Goal: Task Accomplishment & Management: Use online tool/utility

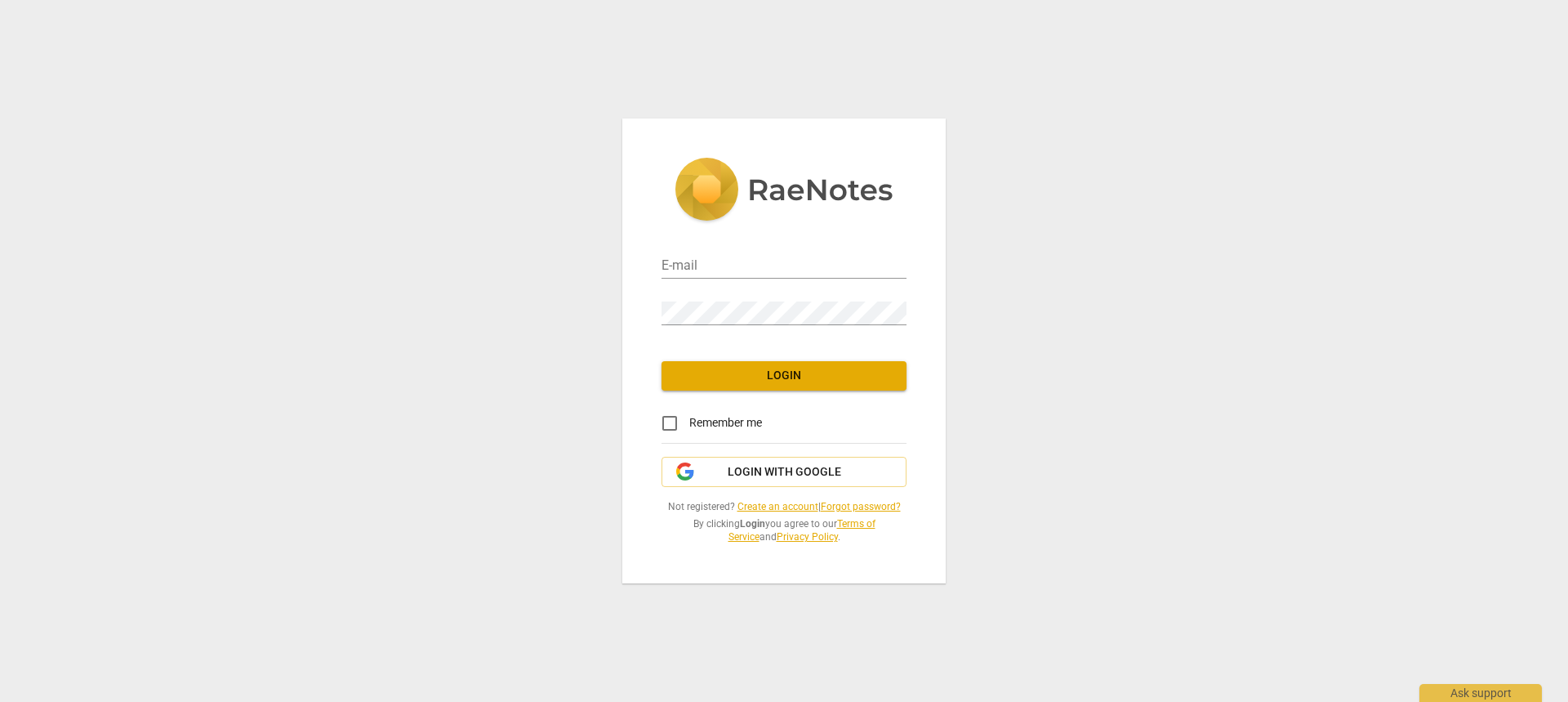
type input "[EMAIL_ADDRESS][DOMAIN_NAME]"
click at [836, 368] on span "Login" at bounding box center [784, 376] width 219 height 17
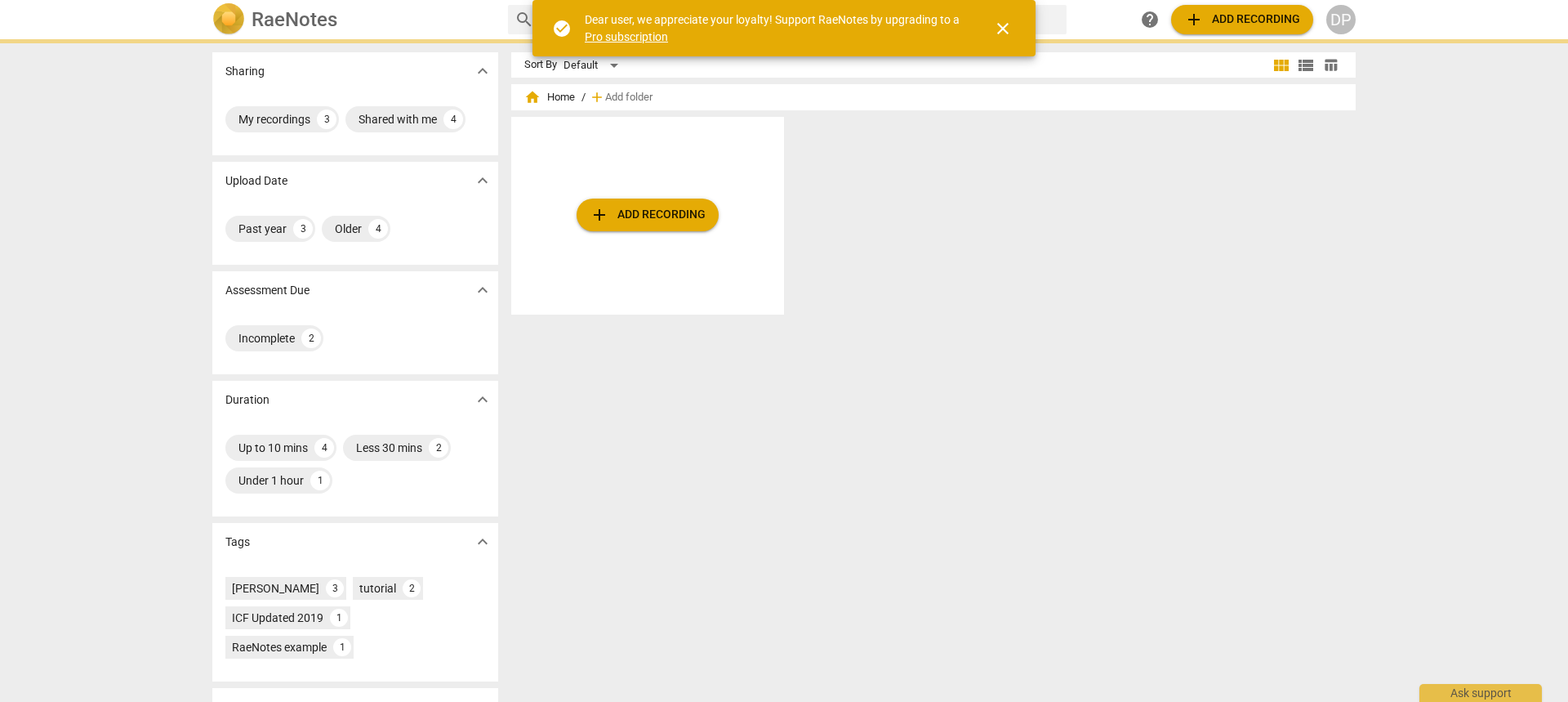
click at [696, 225] on button "add Add recording" at bounding box center [647, 214] width 142 height 33
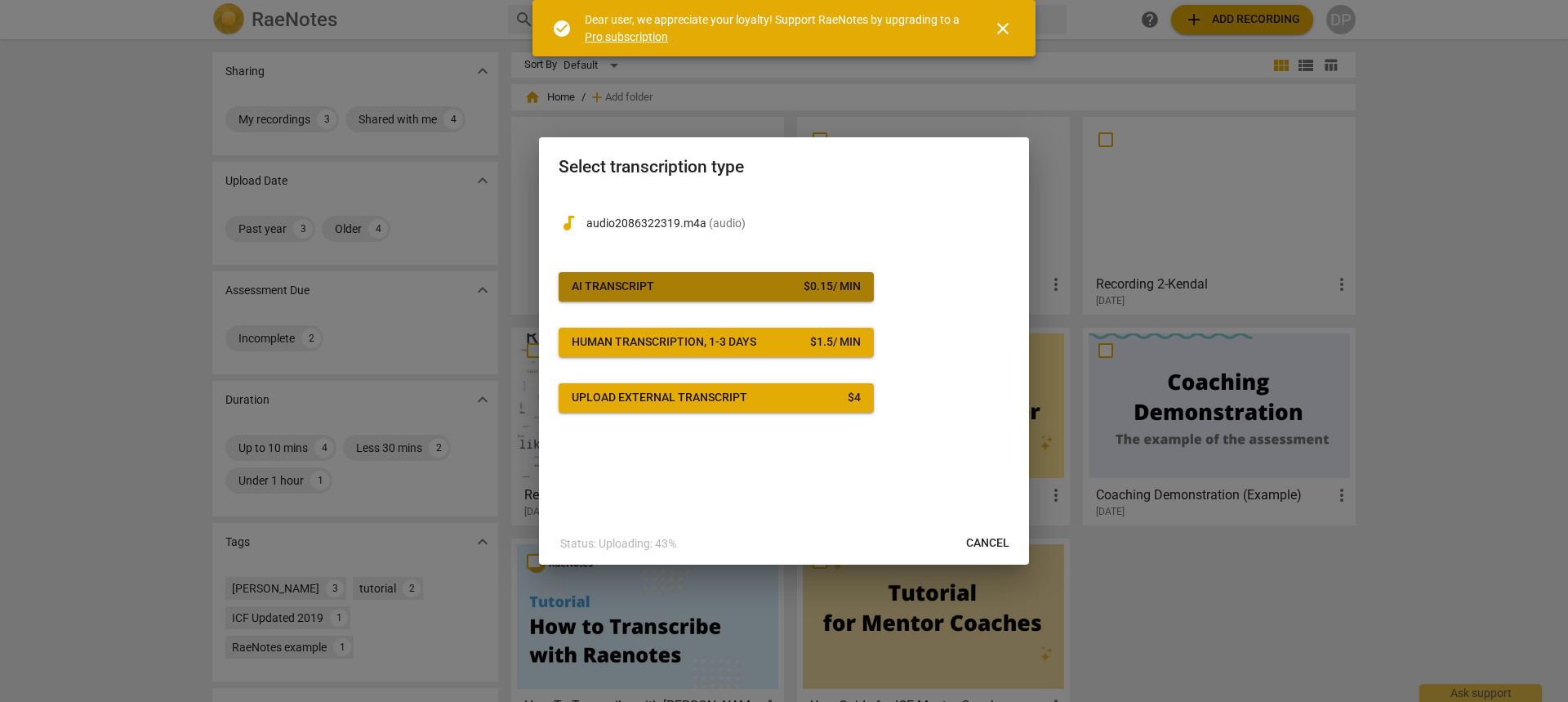
click at [832, 282] on div "$ 0.15 / min" at bounding box center [832, 286] width 57 height 17
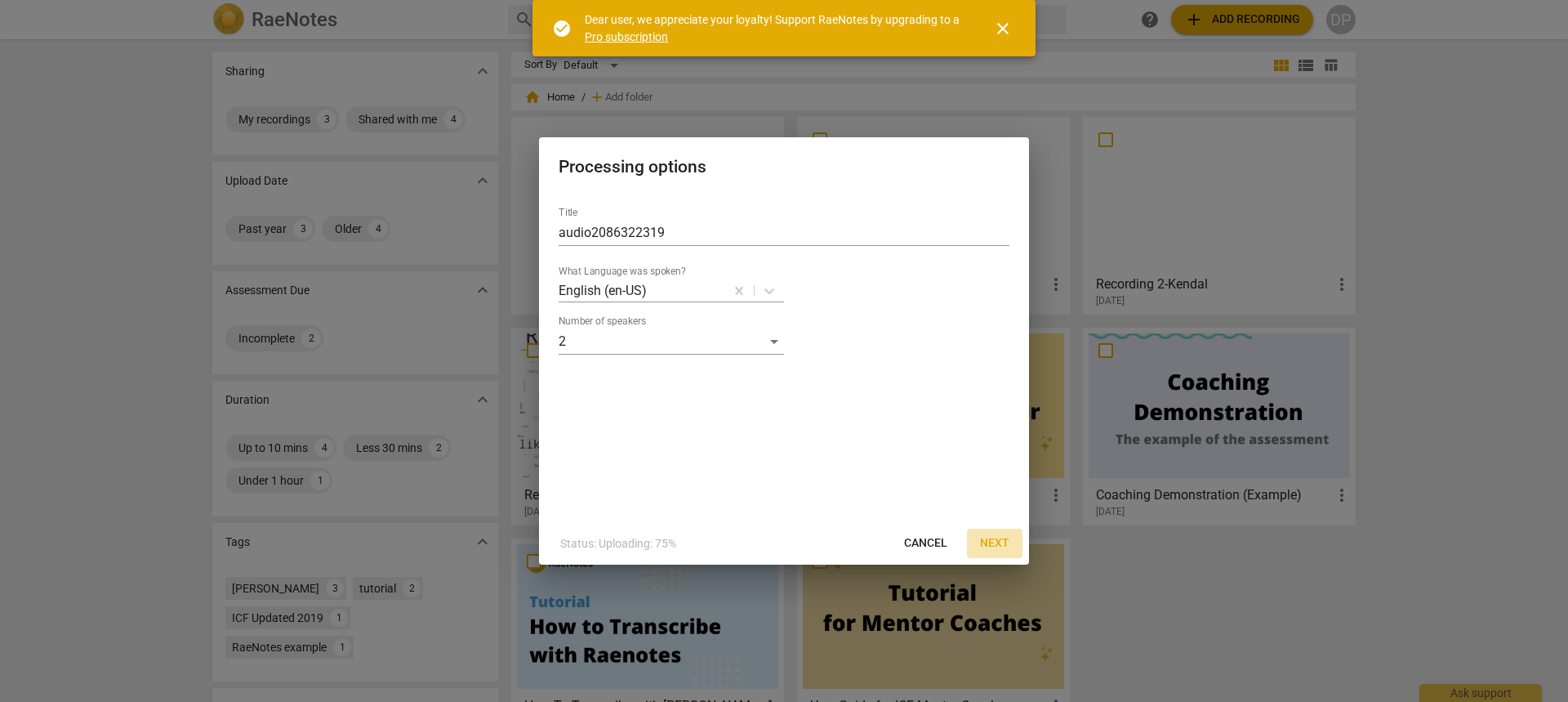
click at [990, 546] on span "Next" at bounding box center [994, 543] width 29 height 17
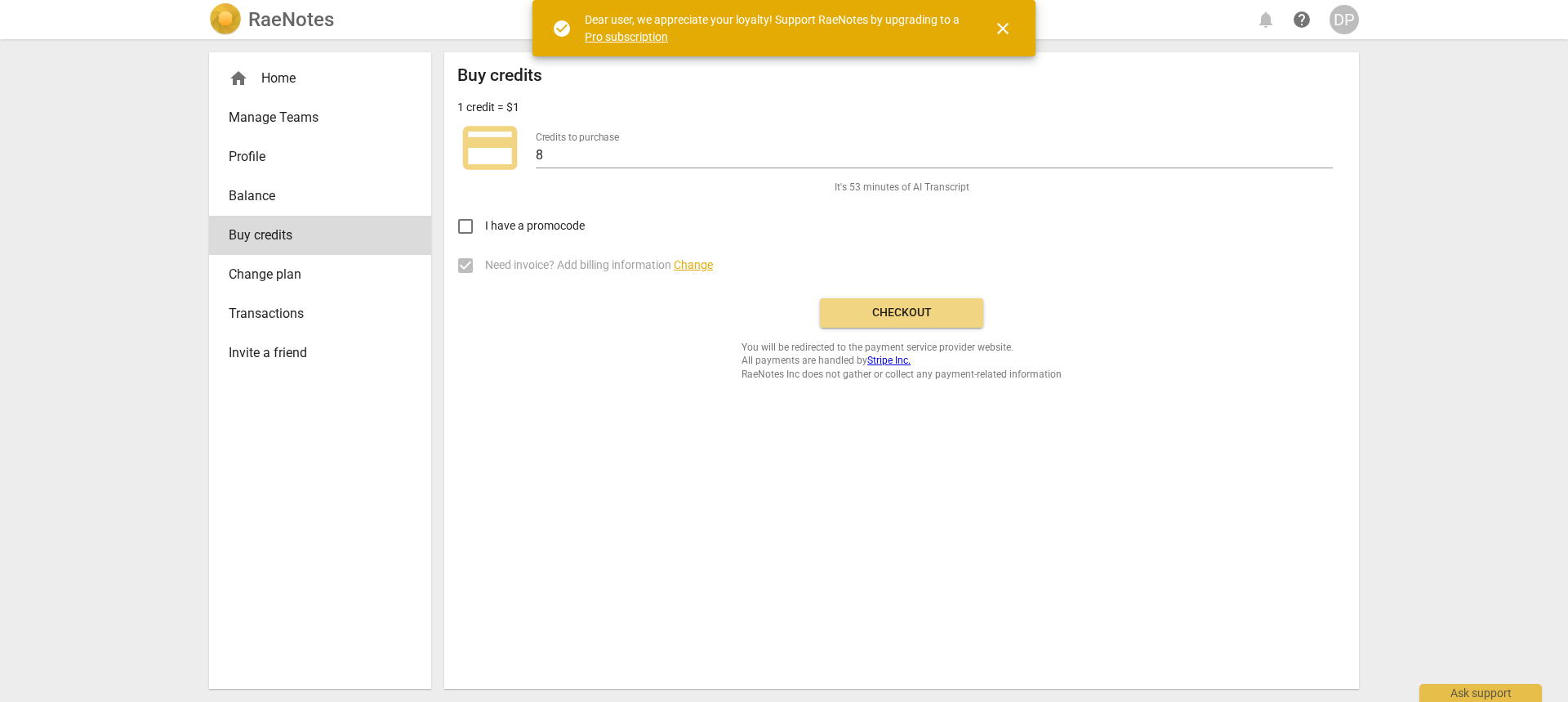
click at [928, 320] on span "Checkout" at bounding box center [902, 313] width 137 height 17
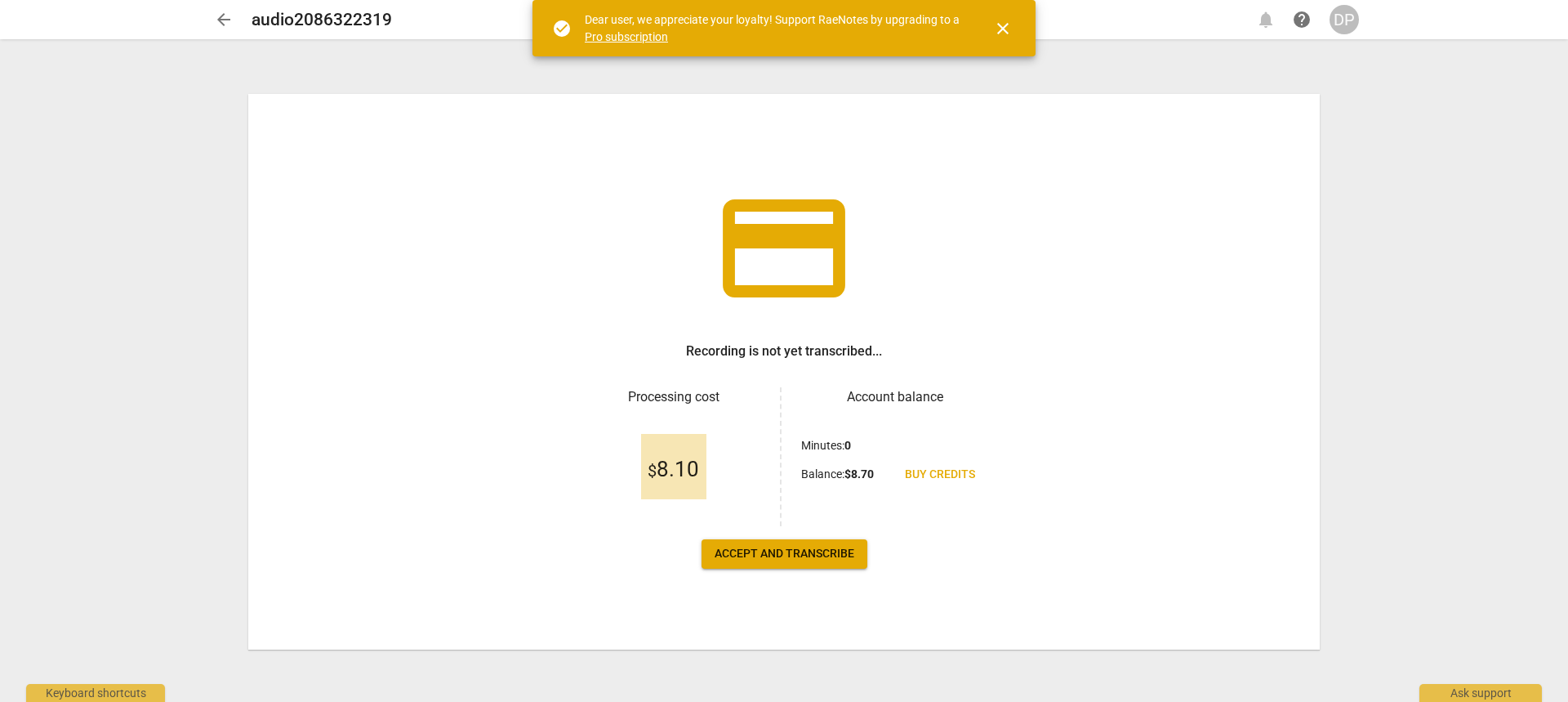
click at [826, 554] on span "Accept and transcribe" at bounding box center [784, 554] width 140 height 17
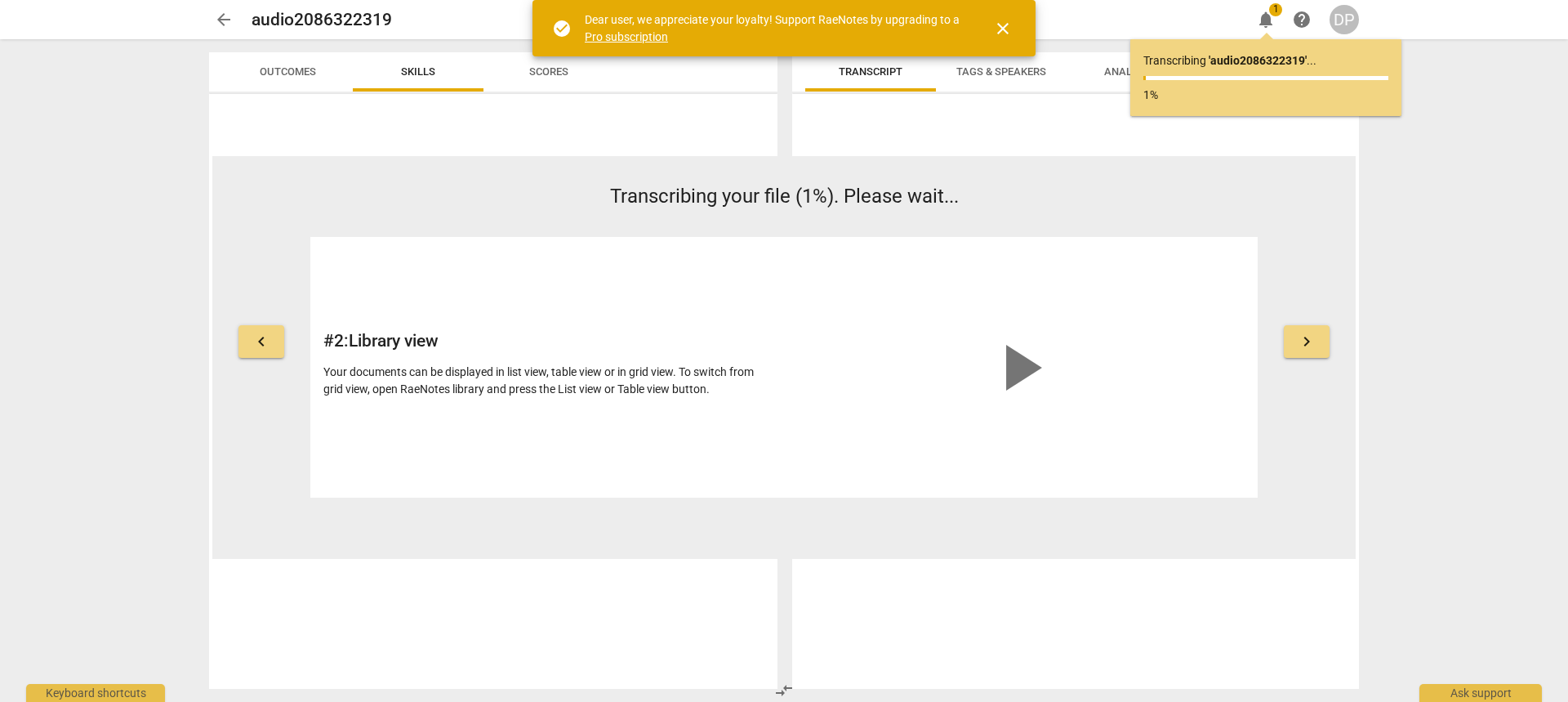
click at [1002, 26] on span "close" at bounding box center [1003, 28] width 19 height 19
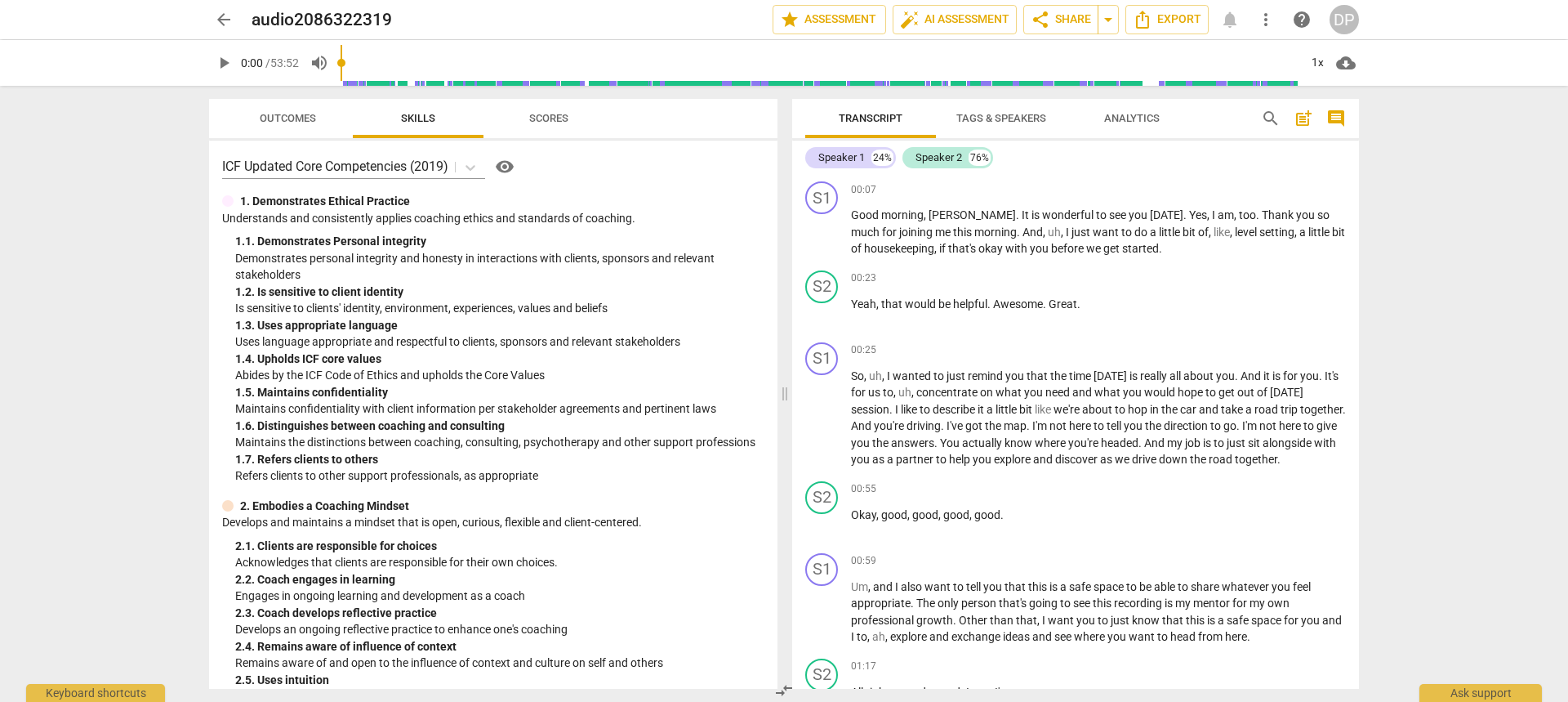
click at [552, 109] on span "Scores" at bounding box center [548, 118] width 78 height 22
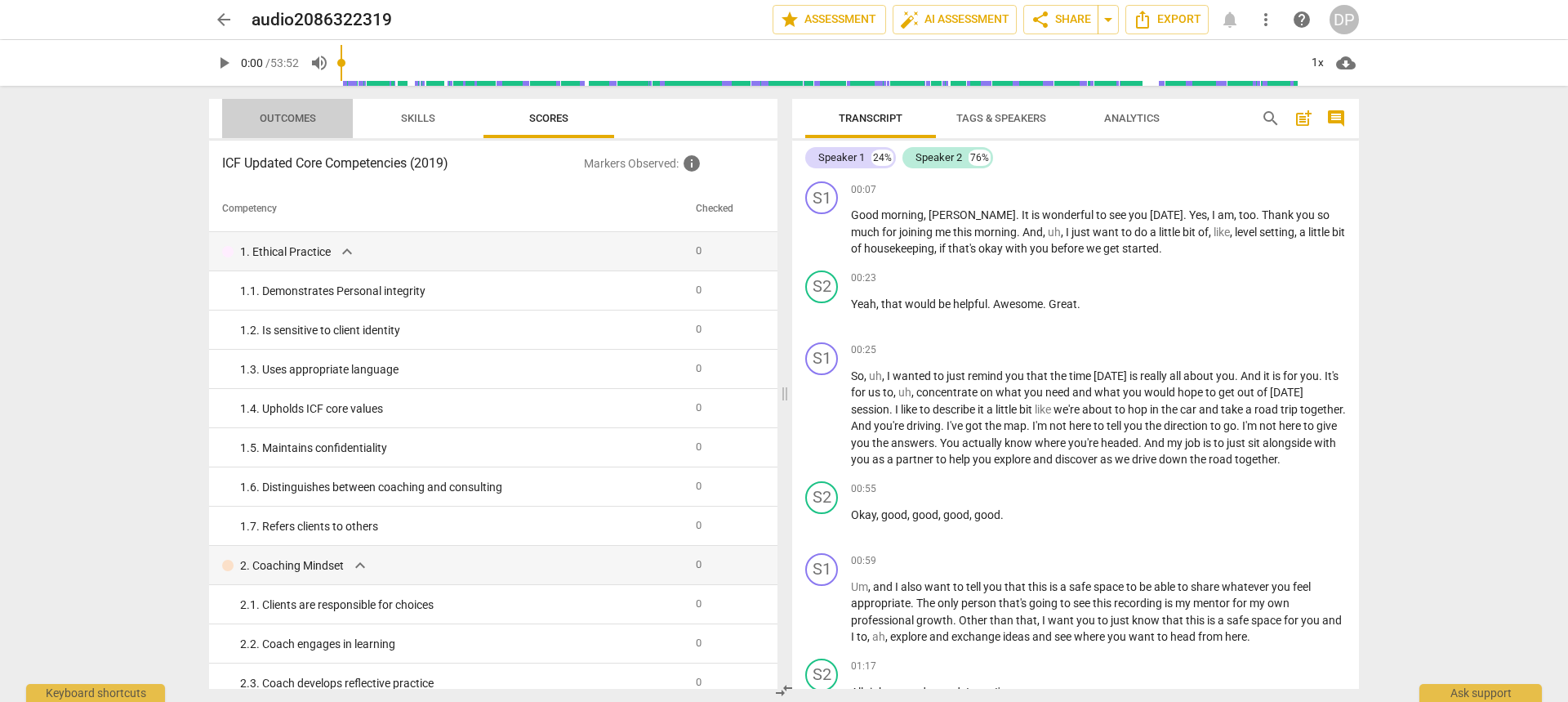
drag, startPoint x: 300, startPoint y: 113, endPoint x: 271, endPoint y: 122, distance: 30.4
drag, startPoint x: 271, startPoint y: 122, endPoint x: 423, endPoint y: 110, distance: 152.5
click at [423, 110] on span "Skills" at bounding box center [418, 118] width 74 height 22
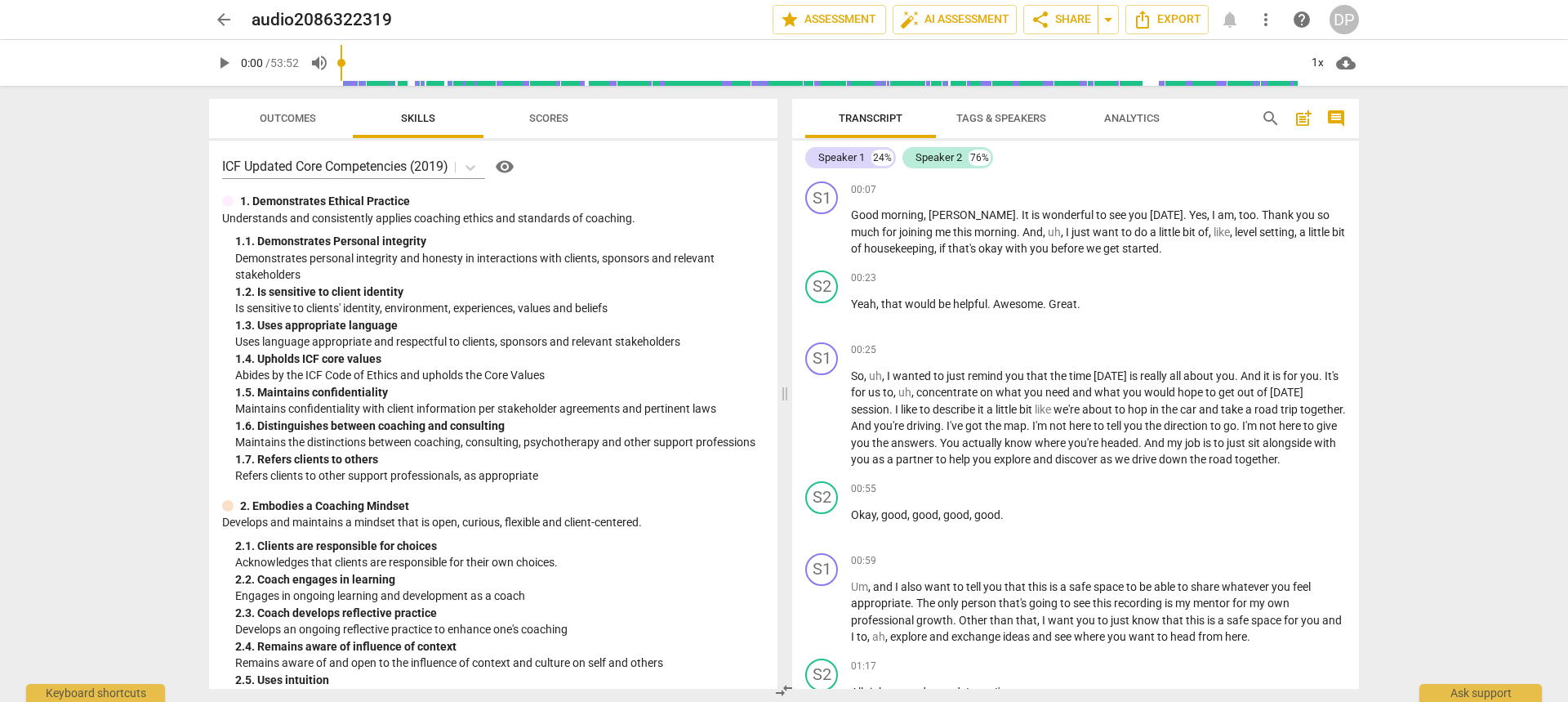
click at [1045, 114] on span "Tags & Speakers" at bounding box center [1002, 118] width 90 height 12
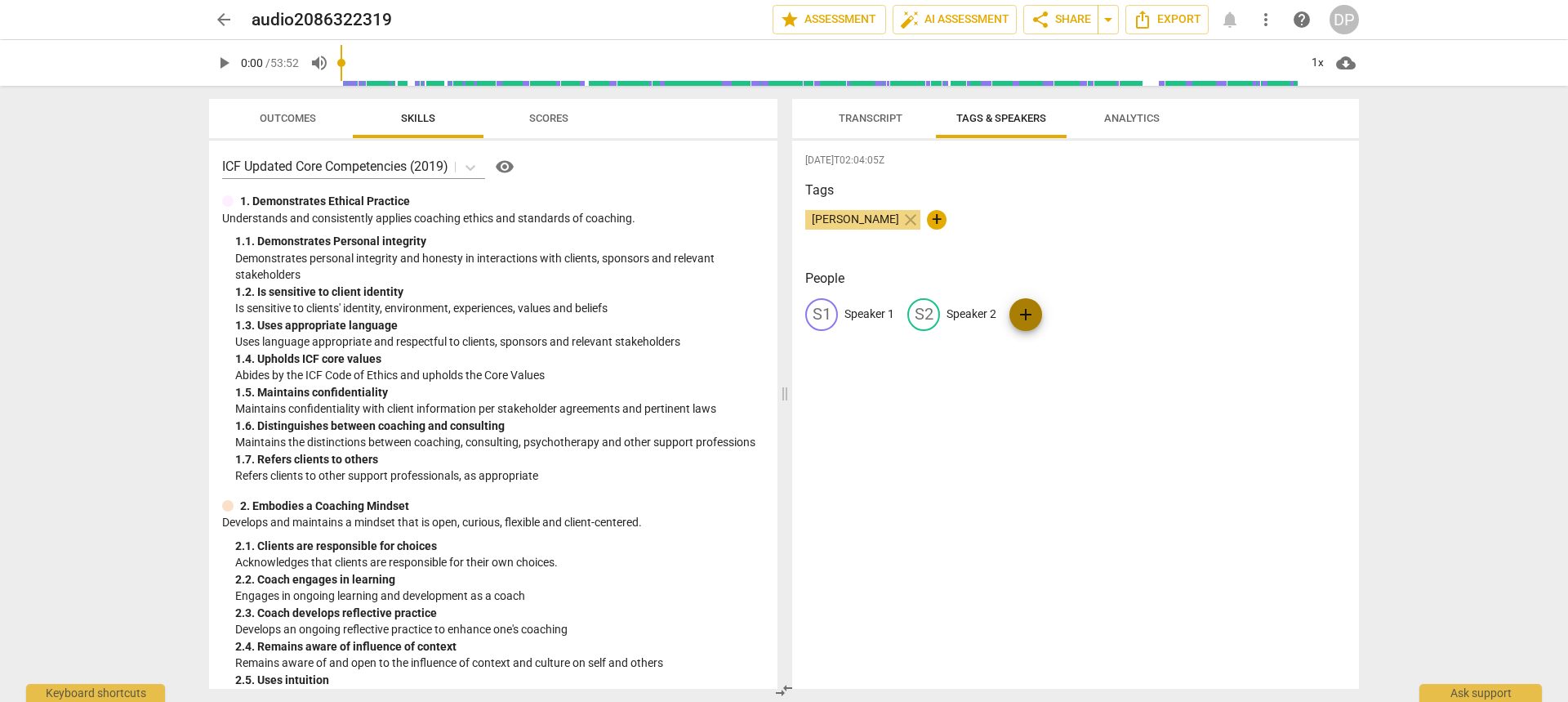
click at [1029, 313] on span "add" at bounding box center [1026, 314] width 19 height 19
click at [1180, 316] on span "delete" at bounding box center [1188, 314] width 17 height 17
click at [879, 304] on div "edit Speaker 1" at bounding box center [850, 314] width 89 height 33
click at [531, 156] on div "ICF Updated Core Competencies (2019) visibility" at bounding box center [493, 166] width 542 height 26
click at [307, 112] on span "Outcomes" at bounding box center [288, 118] width 56 height 12
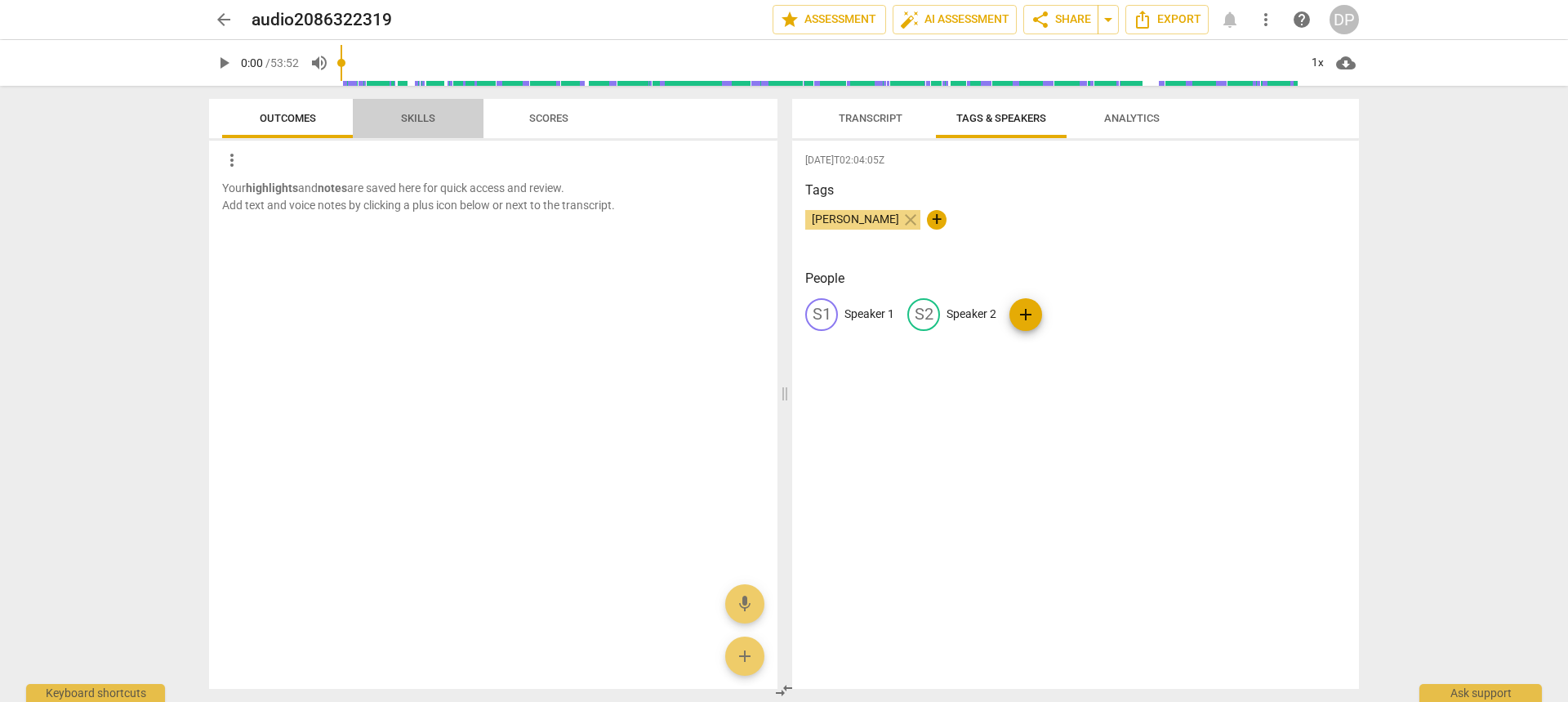
click at [418, 113] on span "Skills" at bounding box center [418, 118] width 34 height 12
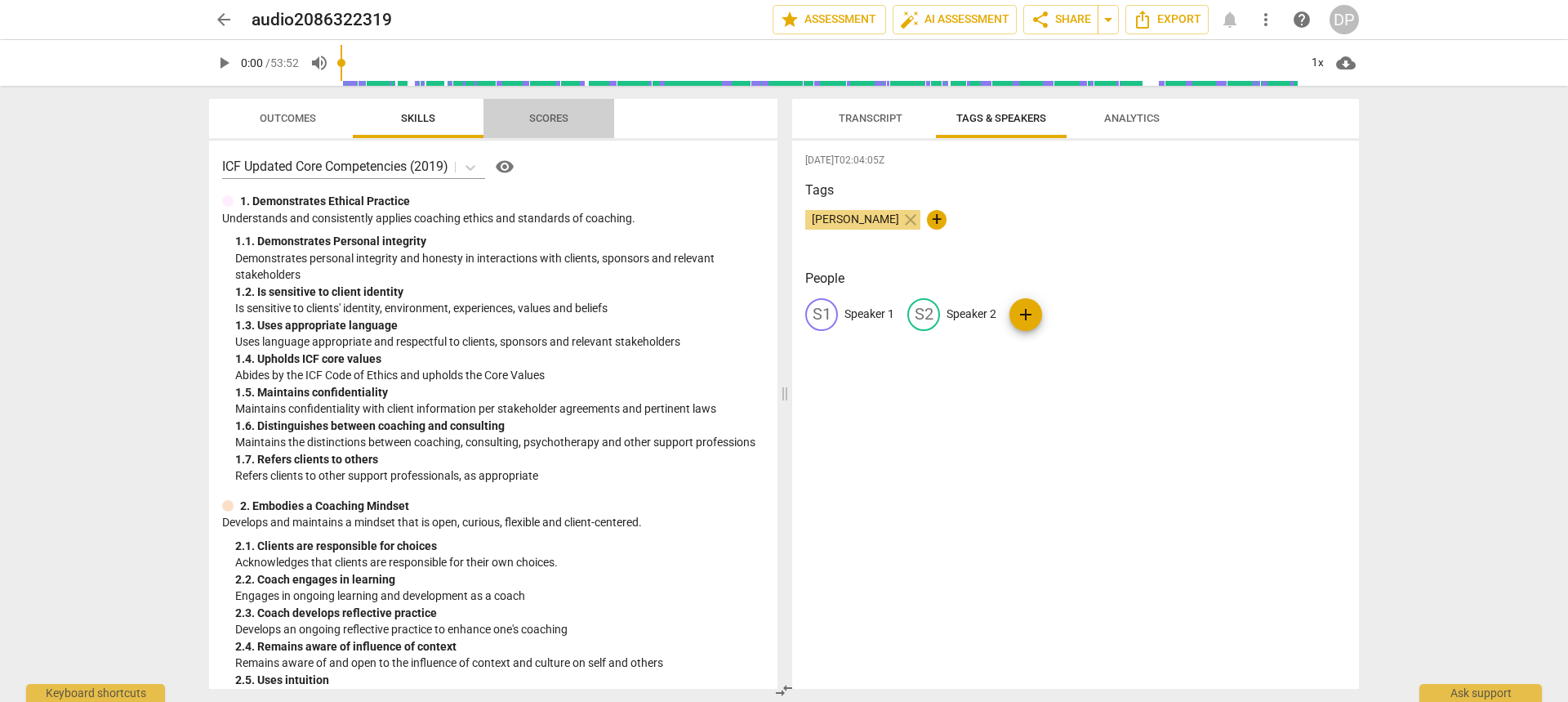
click at [551, 114] on span "Scores" at bounding box center [548, 118] width 40 height 12
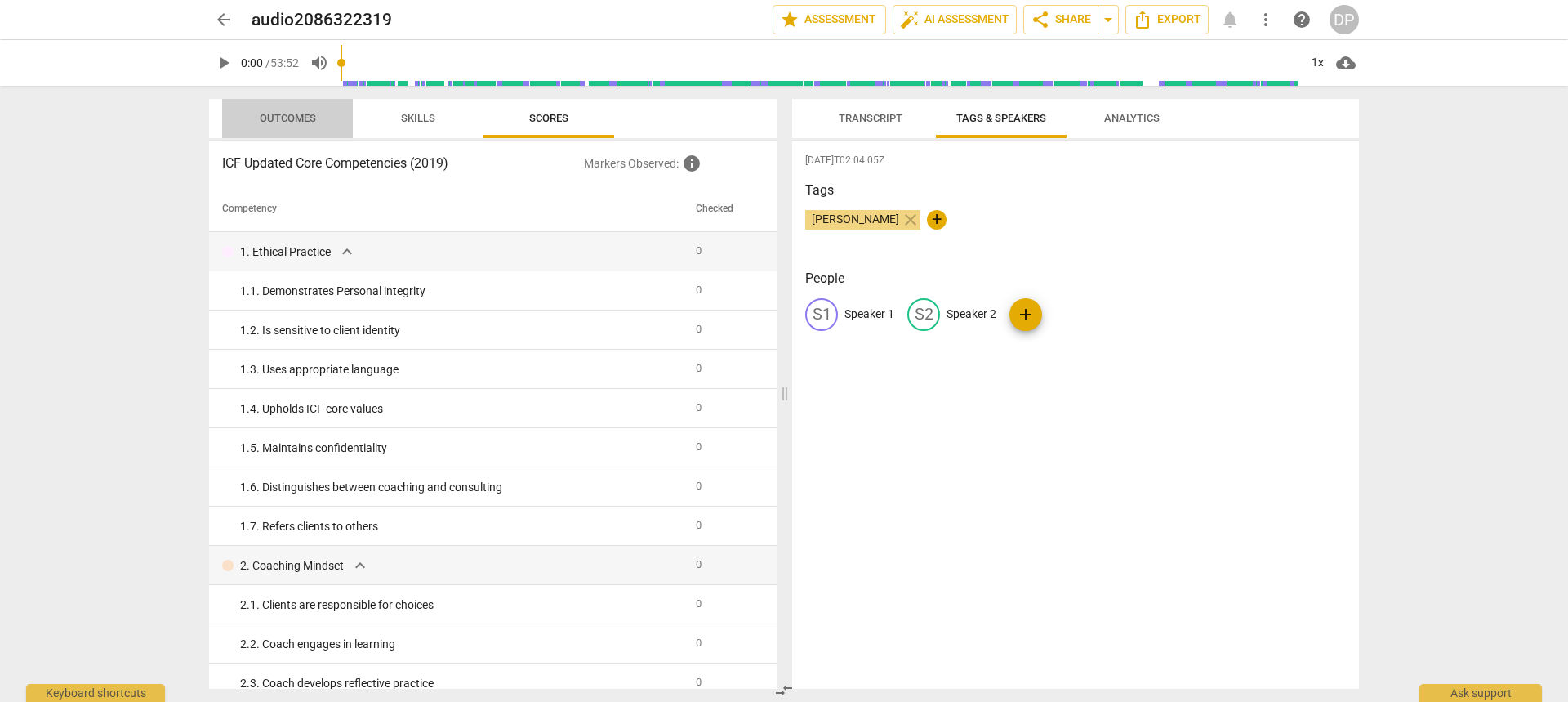
click at [285, 107] on span "Outcomes" at bounding box center [288, 118] width 96 height 22
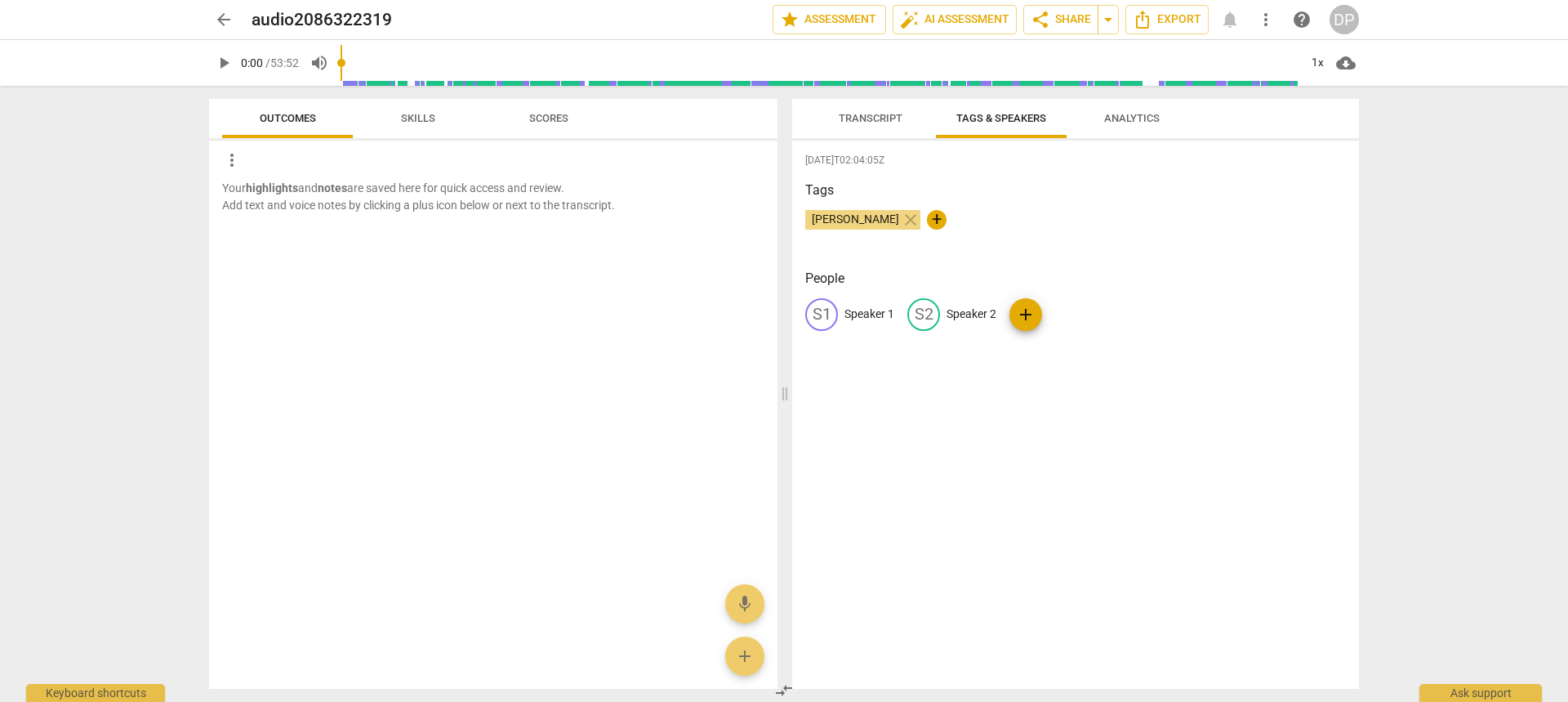
click at [879, 110] on span "Transcript" at bounding box center [871, 118] width 103 height 22
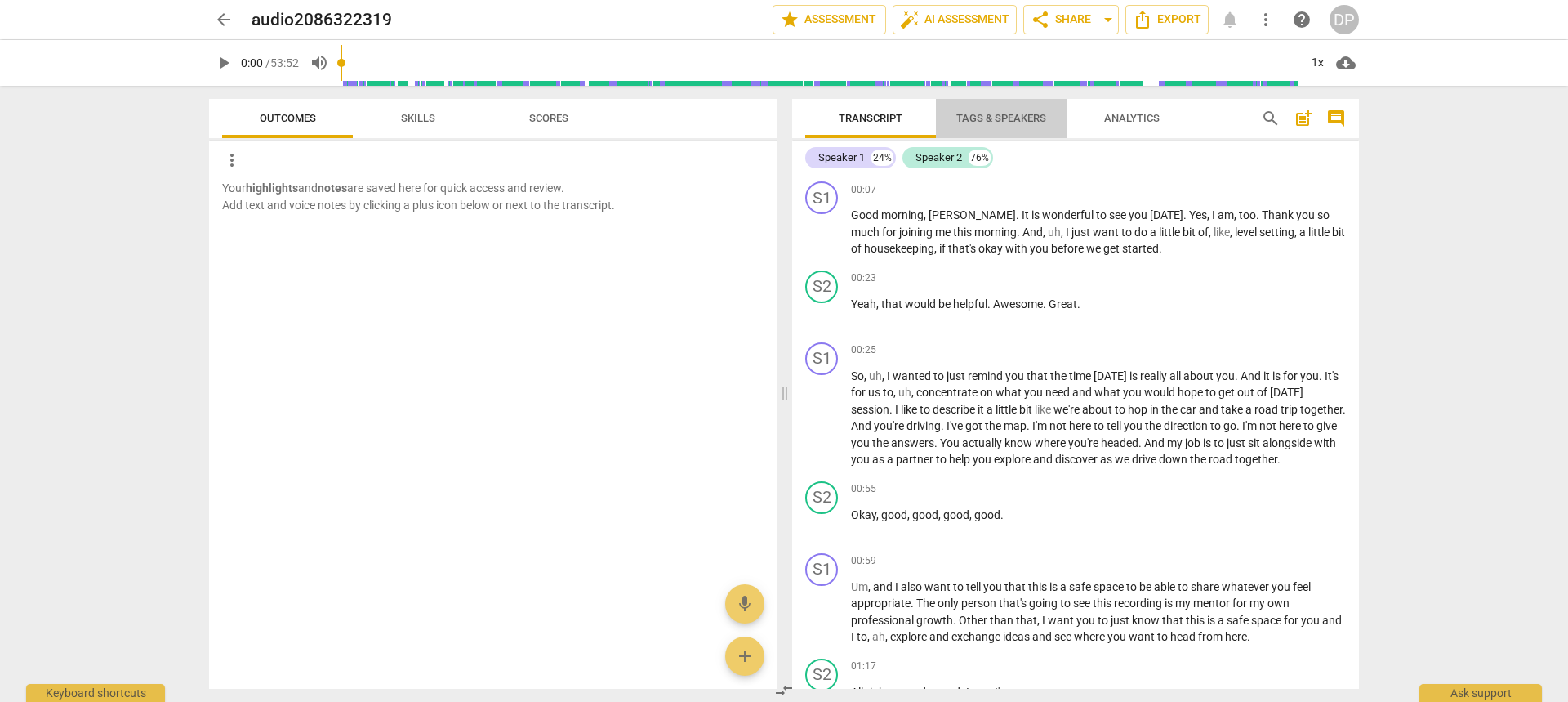
click at [1007, 112] on span "Tags & Speakers" at bounding box center [1002, 118] width 90 height 12
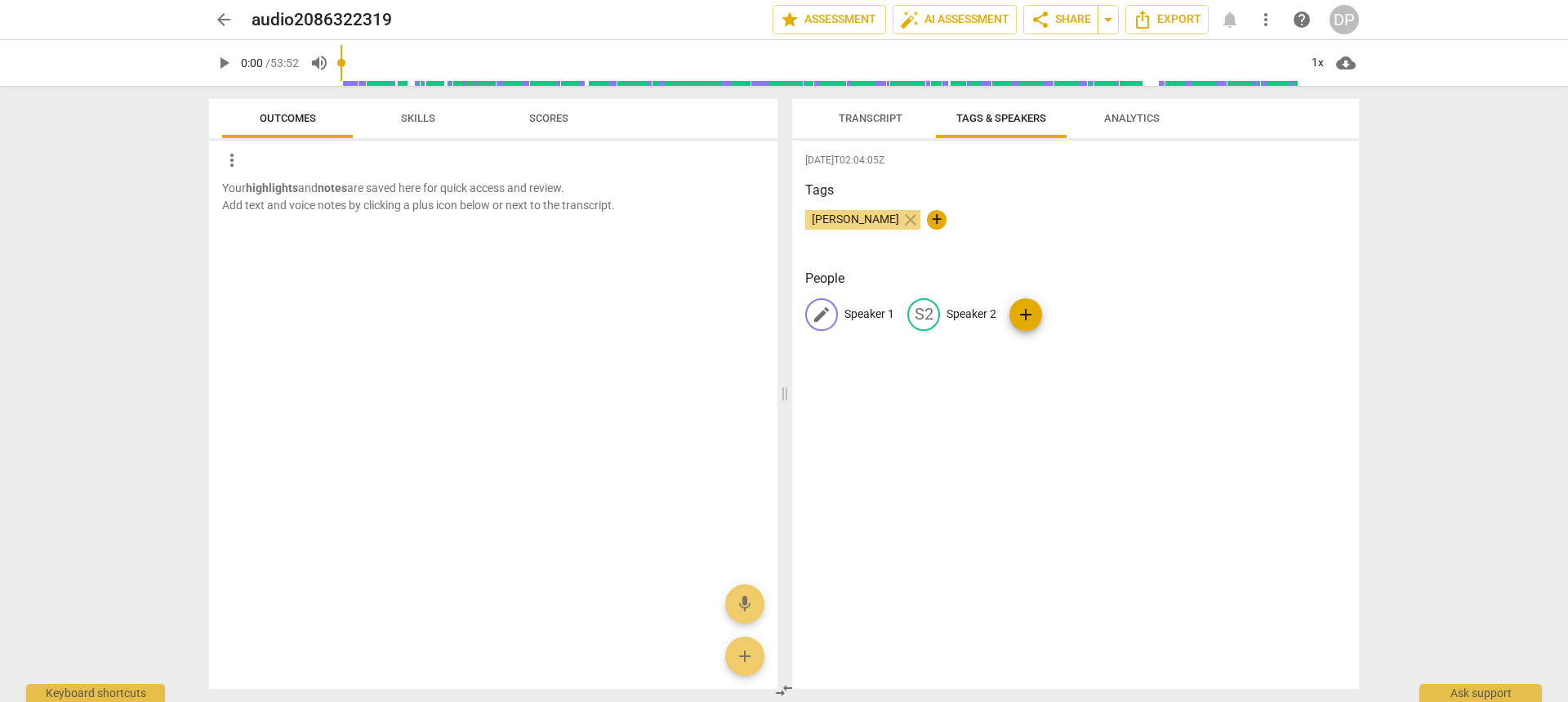
click at [880, 310] on p "Speaker 1" at bounding box center [869, 314] width 50 height 17
type input "Deanna"
click at [1081, 301] on div "edit Speaker 2" at bounding box center [1057, 314] width 89 height 33
type input "Lisa"
click at [1176, 410] on div "2025-09-08T02:04:05Z Tags Deanna Potter close + People DE Deanna edit Lisa dele…" at bounding box center [1076, 415] width 567 height 549
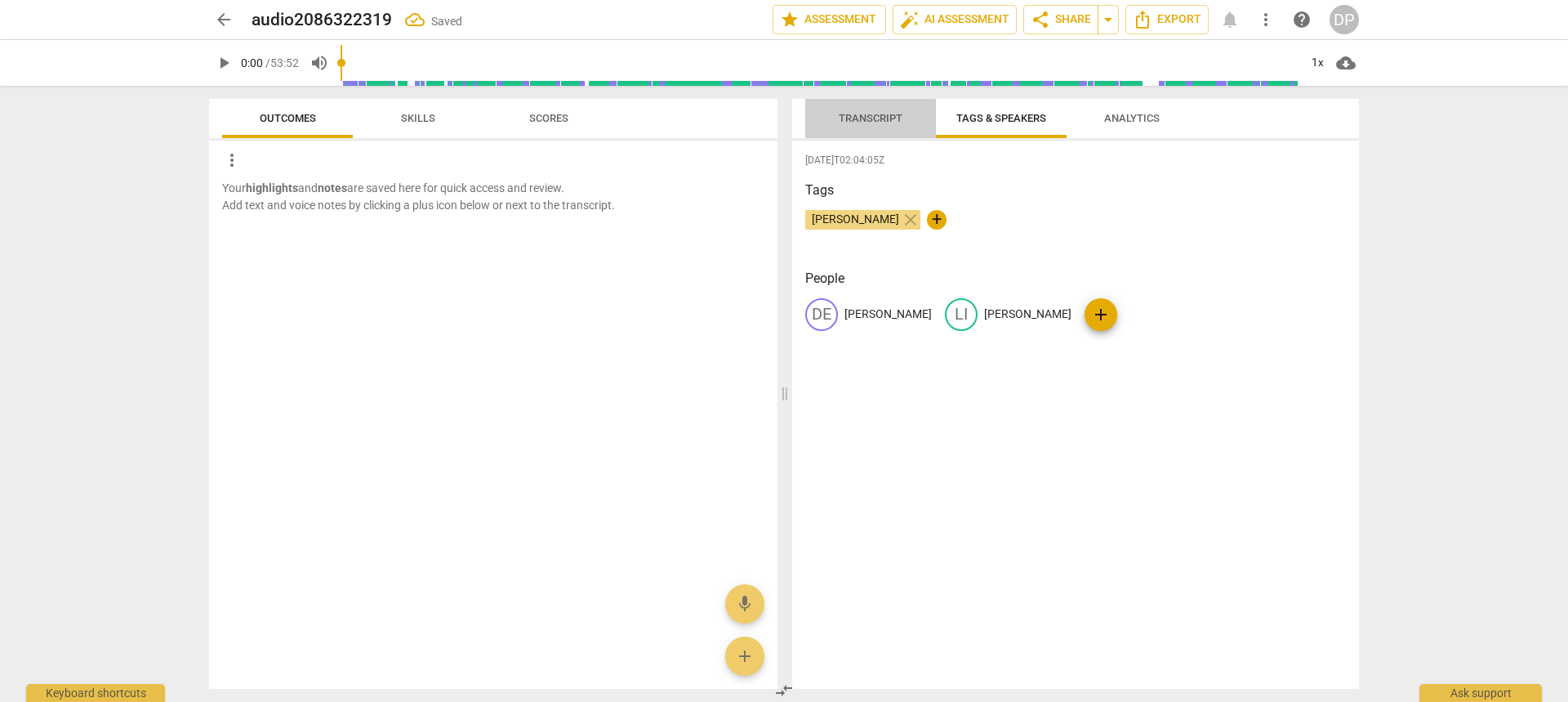
click at [885, 116] on span "Transcript" at bounding box center [871, 118] width 63 height 12
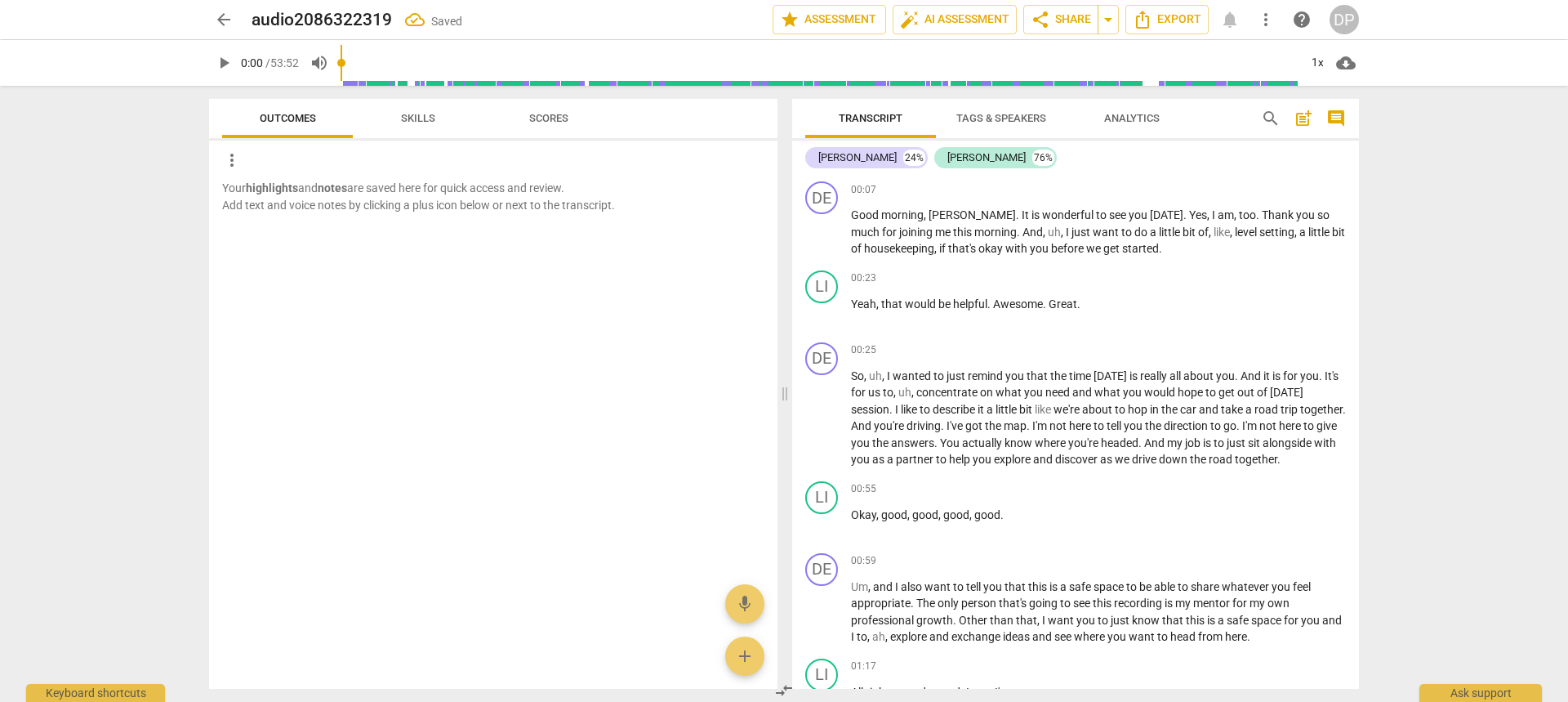
click at [1143, 107] on span "Analytics" at bounding box center [1132, 118] width 95 height 22
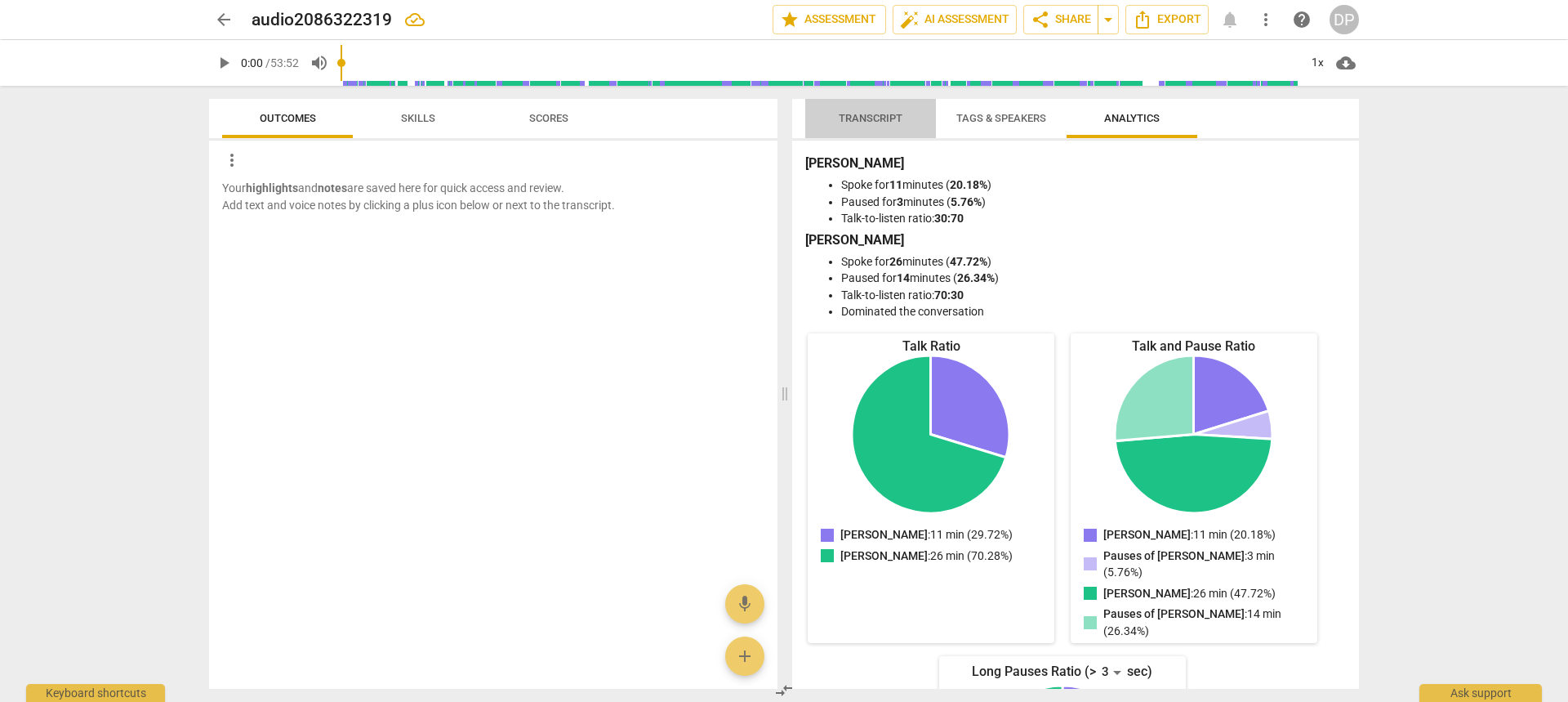
click at [864, 115] on span "Transcript" at bounding box center [871, 118] width 63 height 12
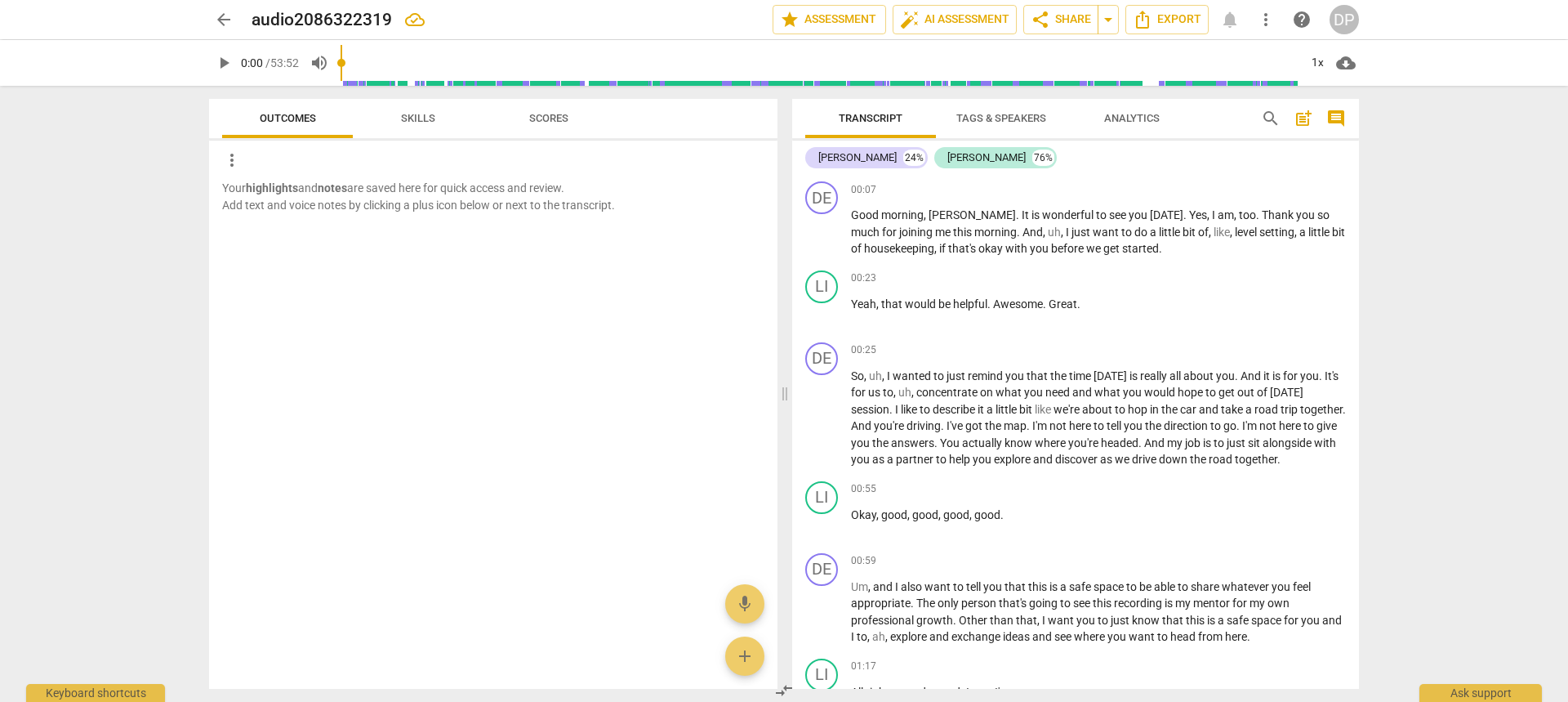
click at [424, 107] on span "Skills" at bounding box center [418, 118] width 74 height 22
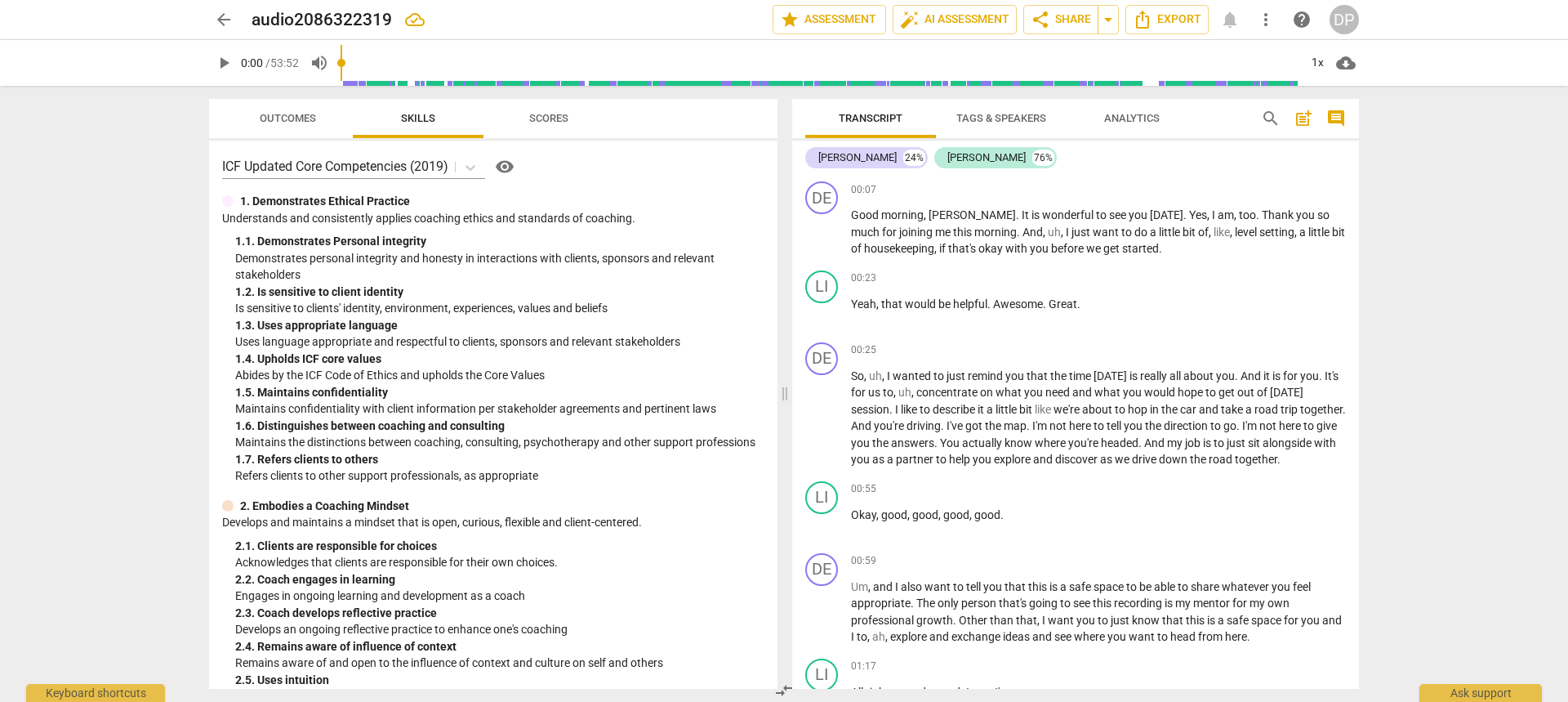
click at [542, 112] on span "Scores" at bounding box center [548, 118] width 40 height 12
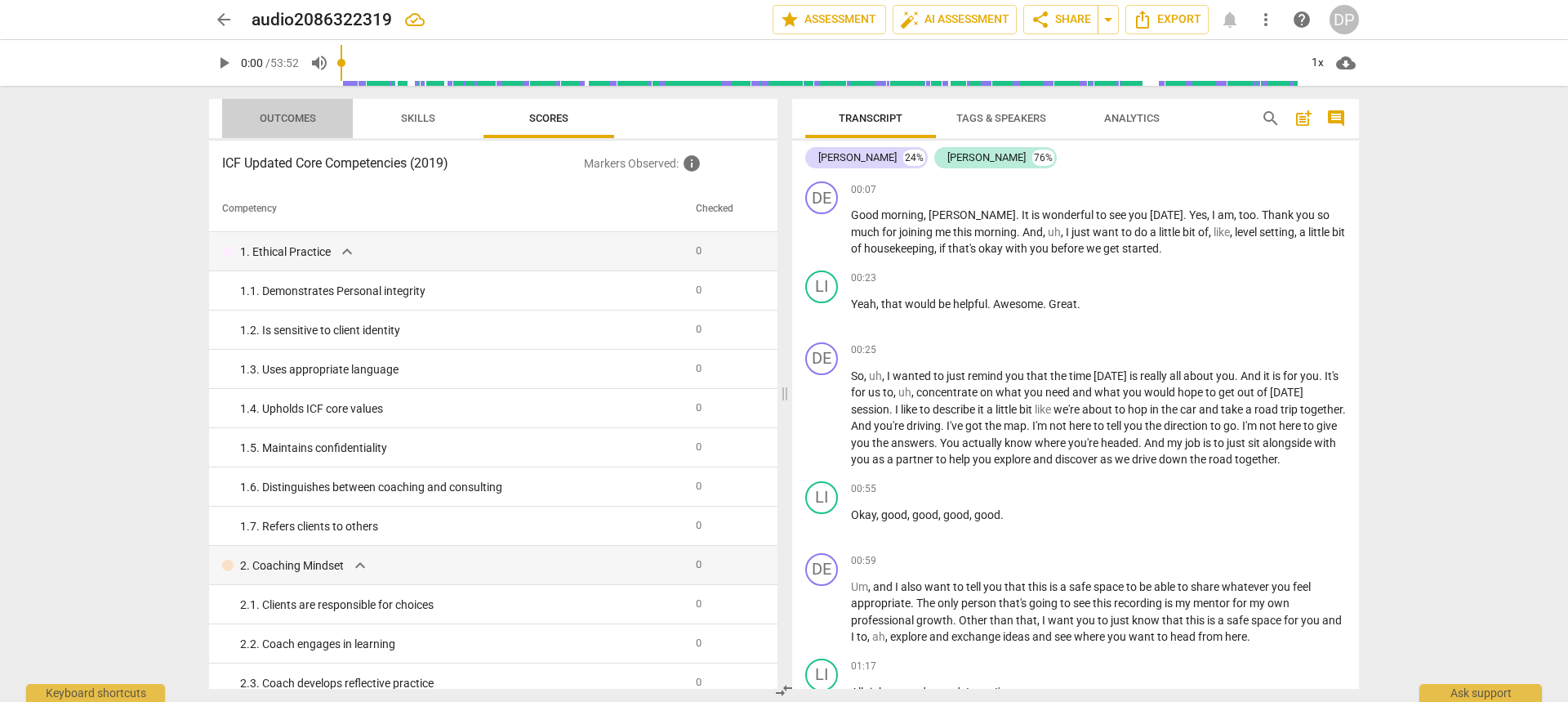
click at [283, 108] on span "Outcomes" at bounding box center [288, 118] width 96 height 22
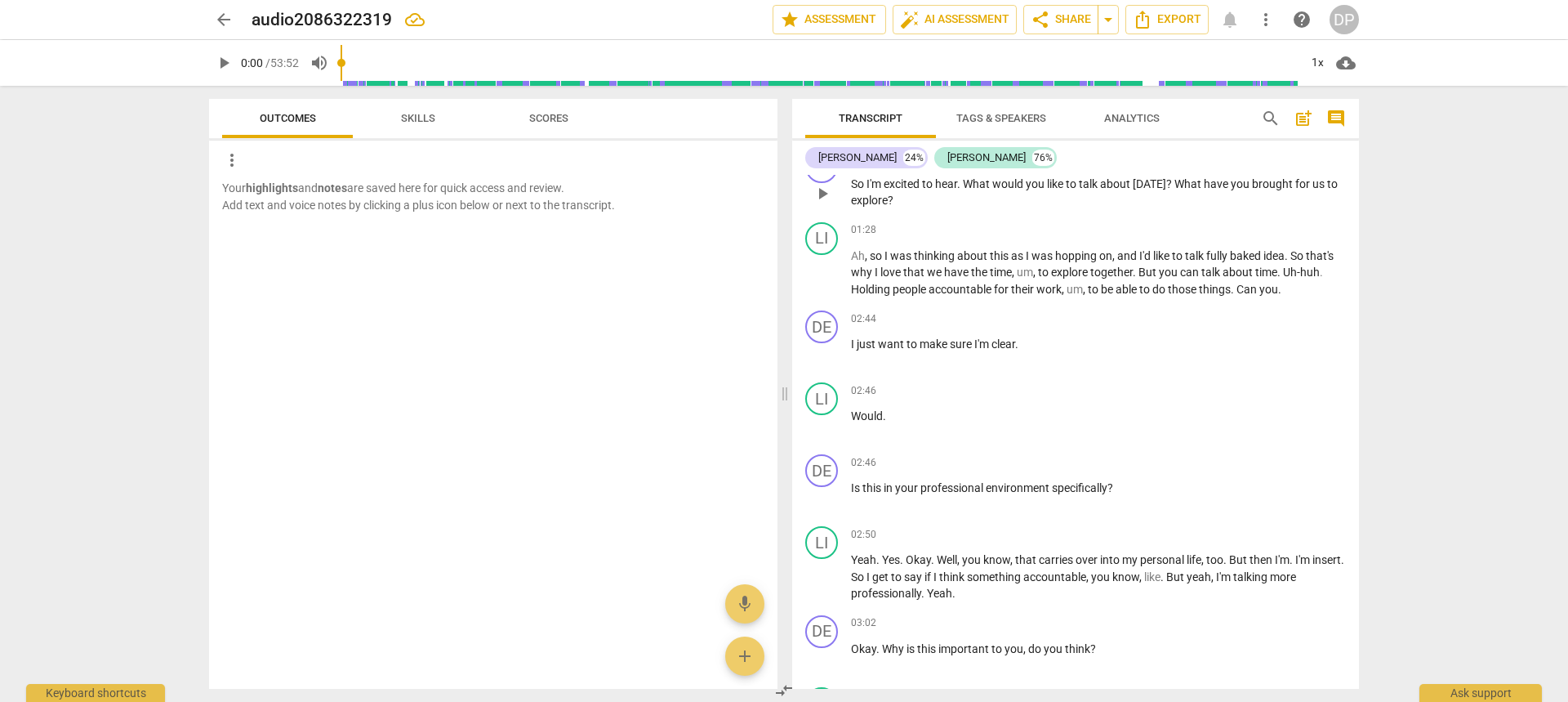
scroll to position [366, 0]
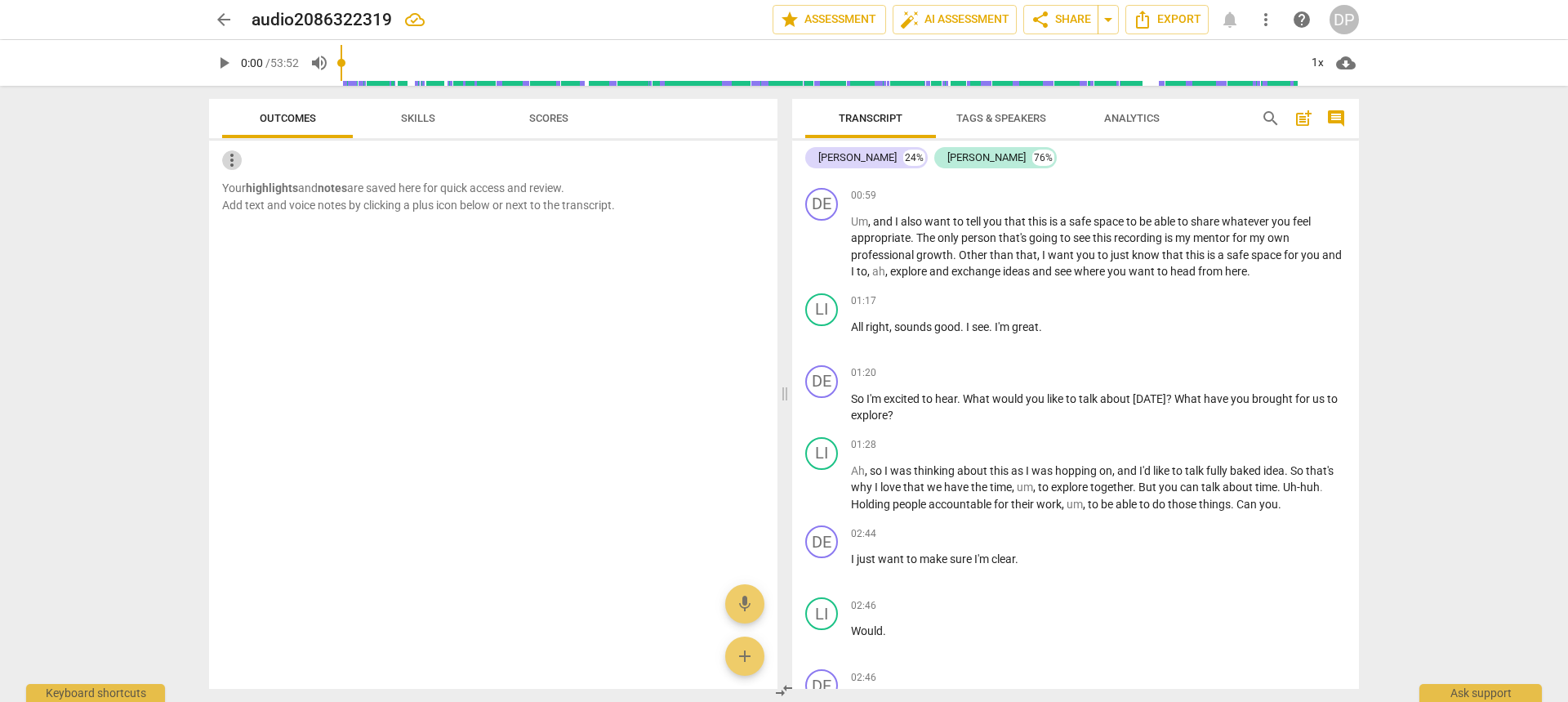
click at [232, 159] on span "more_vert" at bounding box center [232, 160] width 19 height 19
click at [345, 279] on div at bounding box center [784, 351] width 1568 height 702
click at [307, 112] on span "Outcomes" at bounding box center [288, 118] width 56 height 12
click at [423, 112] on span "Skills" at bounding box center [418, 118] width 34 height 12
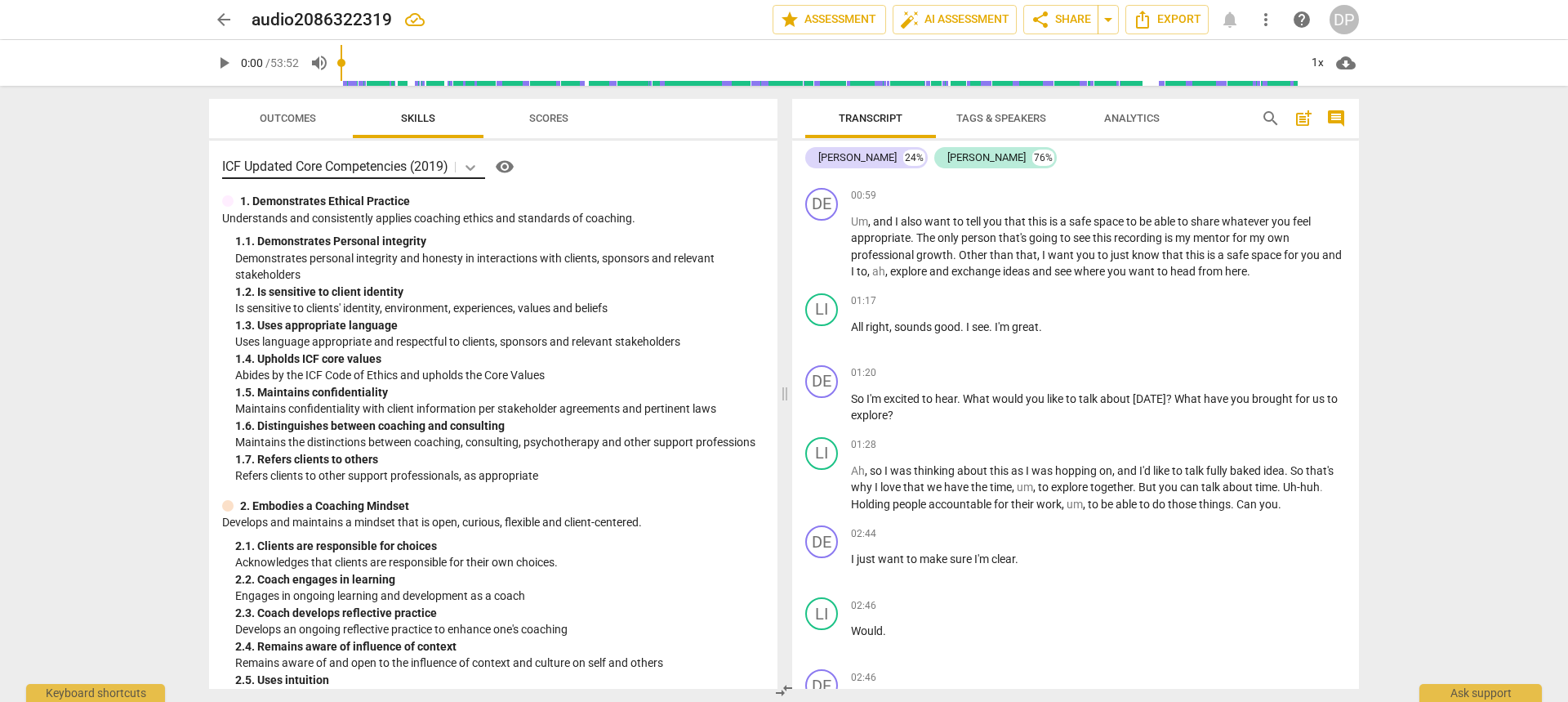
click at [473, 159] on icon at bounding box center [470, 167] width 17 height 17
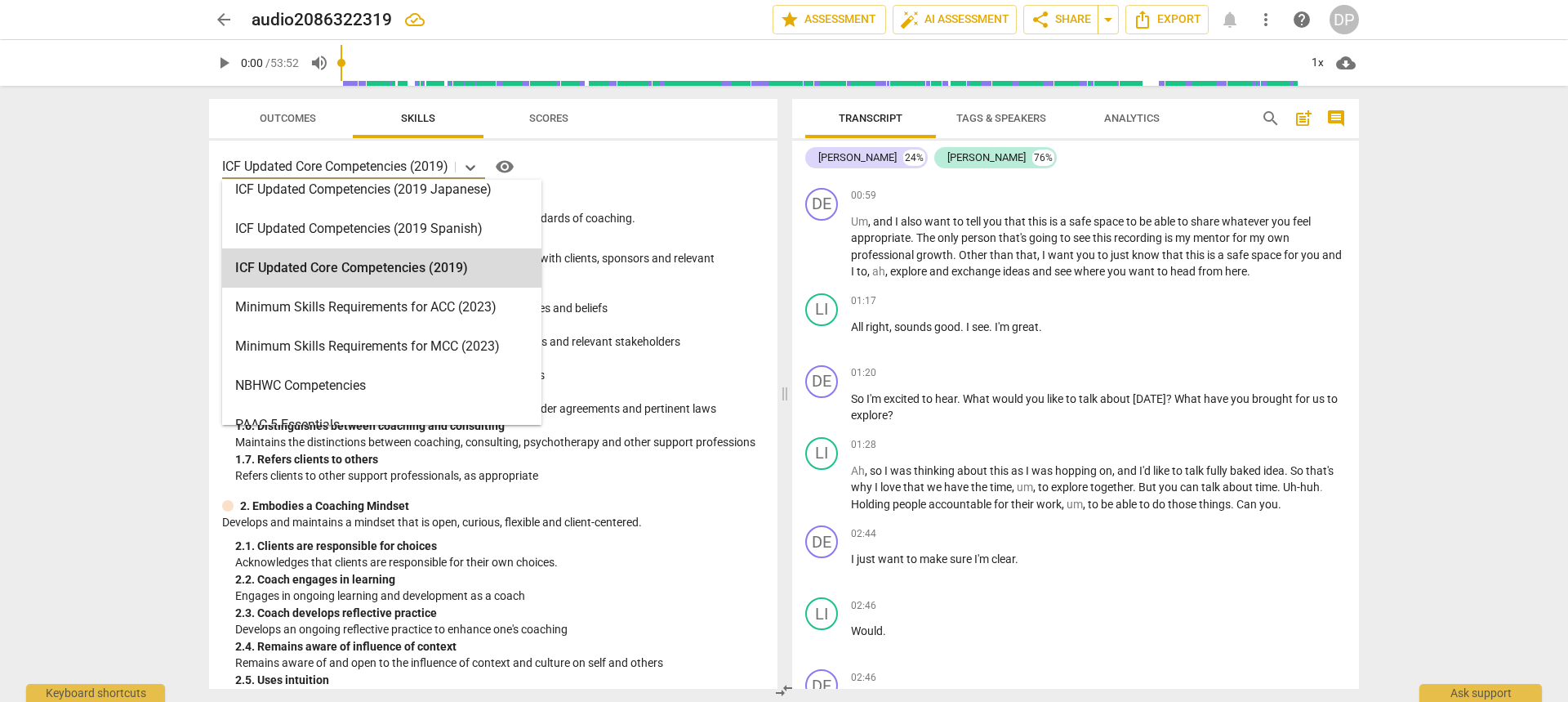
scroll to position [248, 0]
click at [449, 262] on div "ICF Updated Core Competencies (2019)" at bounding box center [381, 269] width 320 height 40
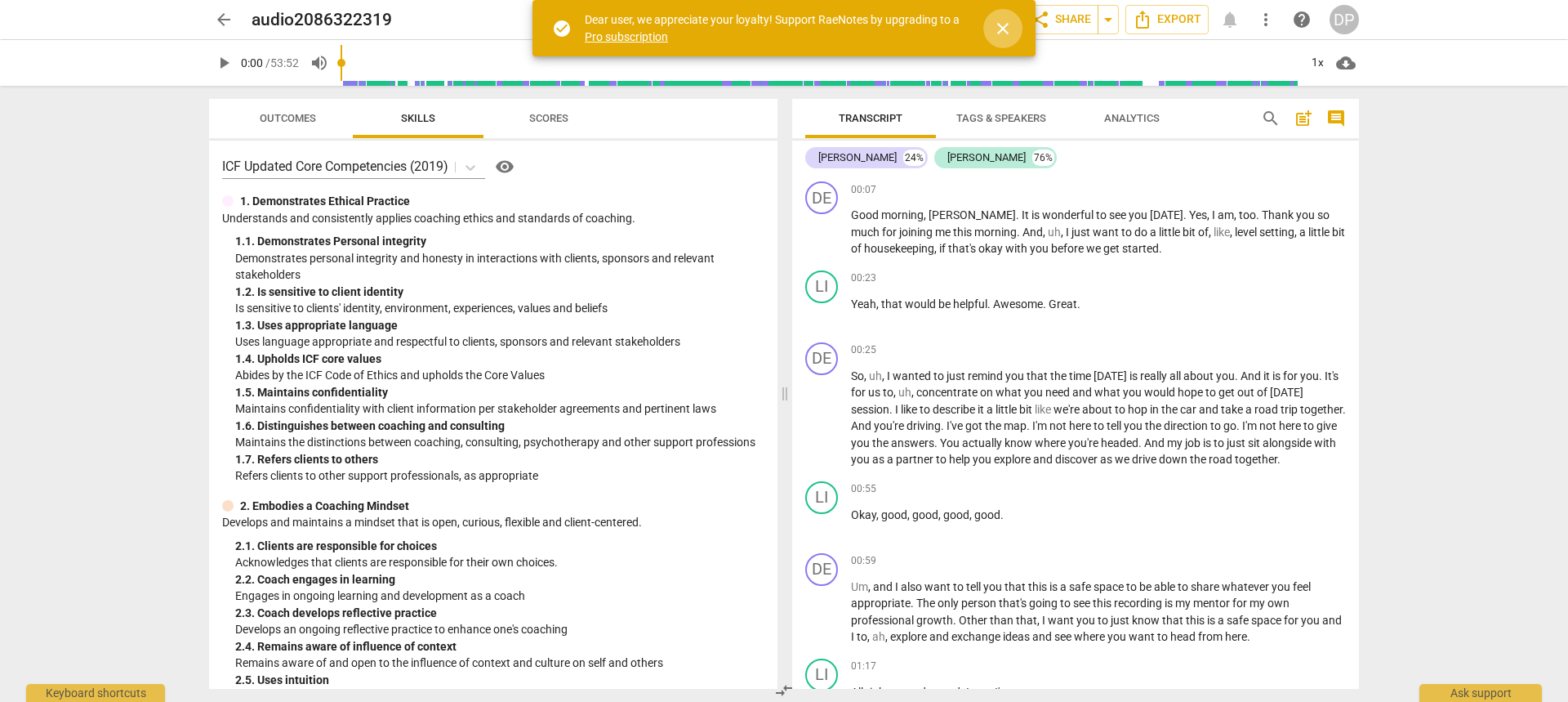
click at [1004, 23] on span "close" at bounding box center [1003, 28] width 19 height 19
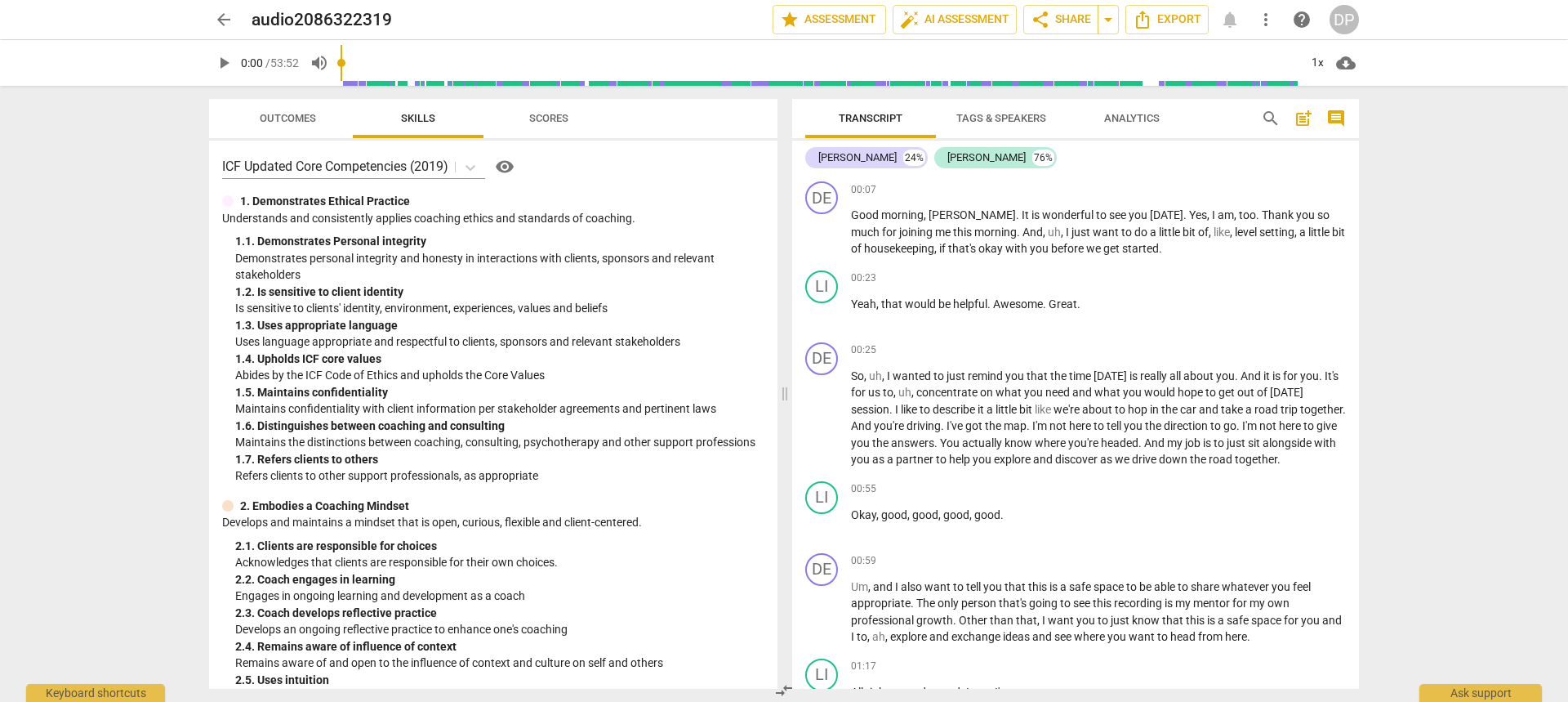
click at [1025, 113] on span "Tags & Speakers" at bounding box center [1002, 118] width 90 height 12
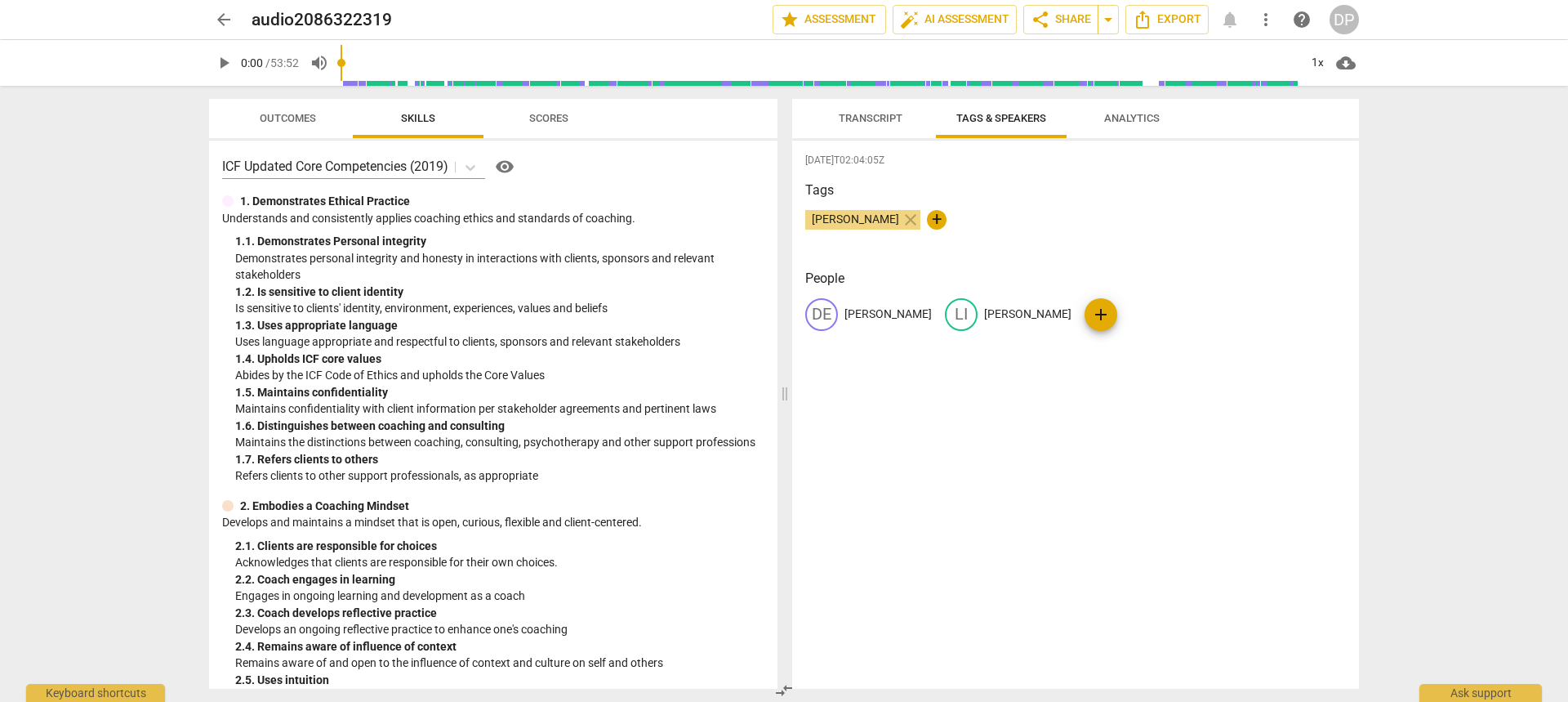
click at [1149, 120] on span "Analytics" at bounding box center [1131, 118] width 55 height 12
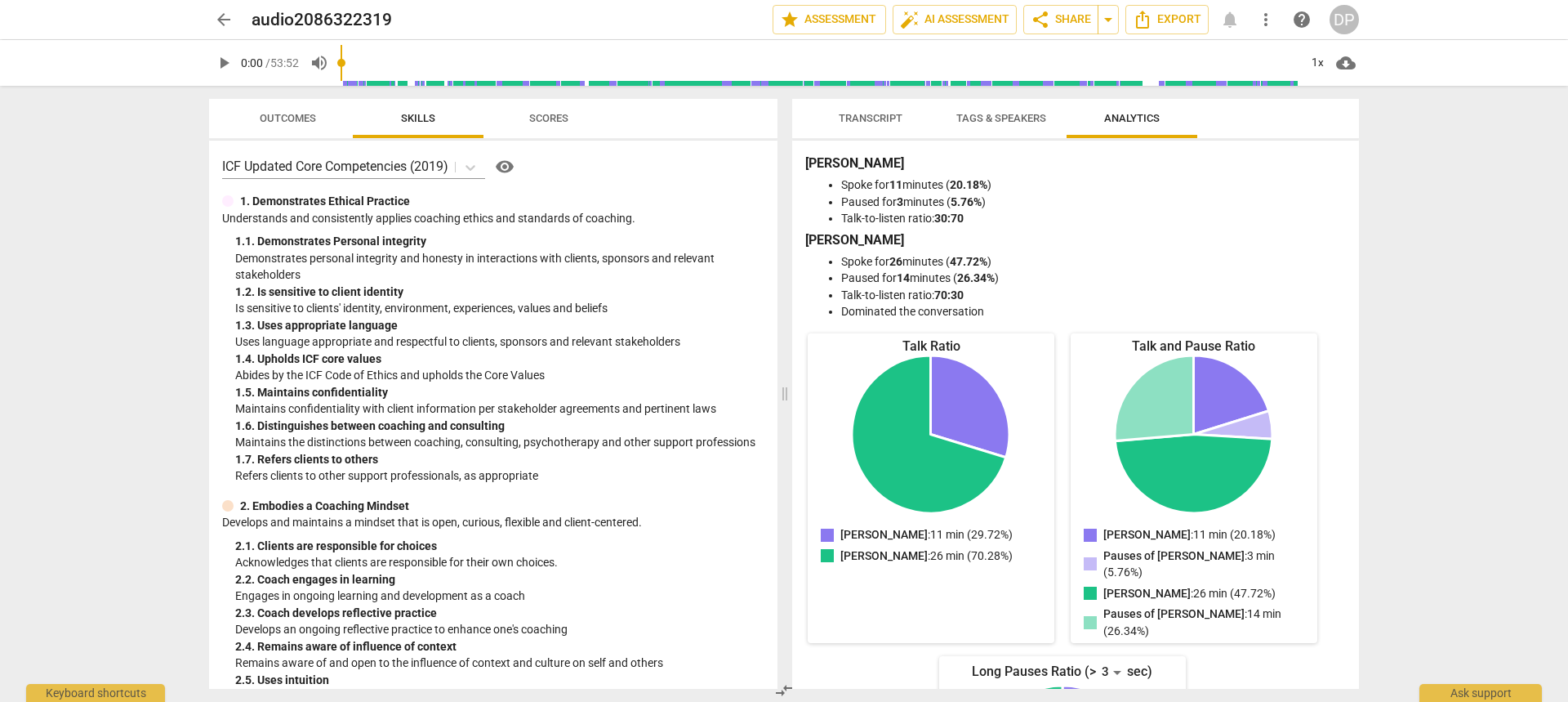
click at [512, 161] on span "visibility" at bounding box center [504, 166] width 19 height 19
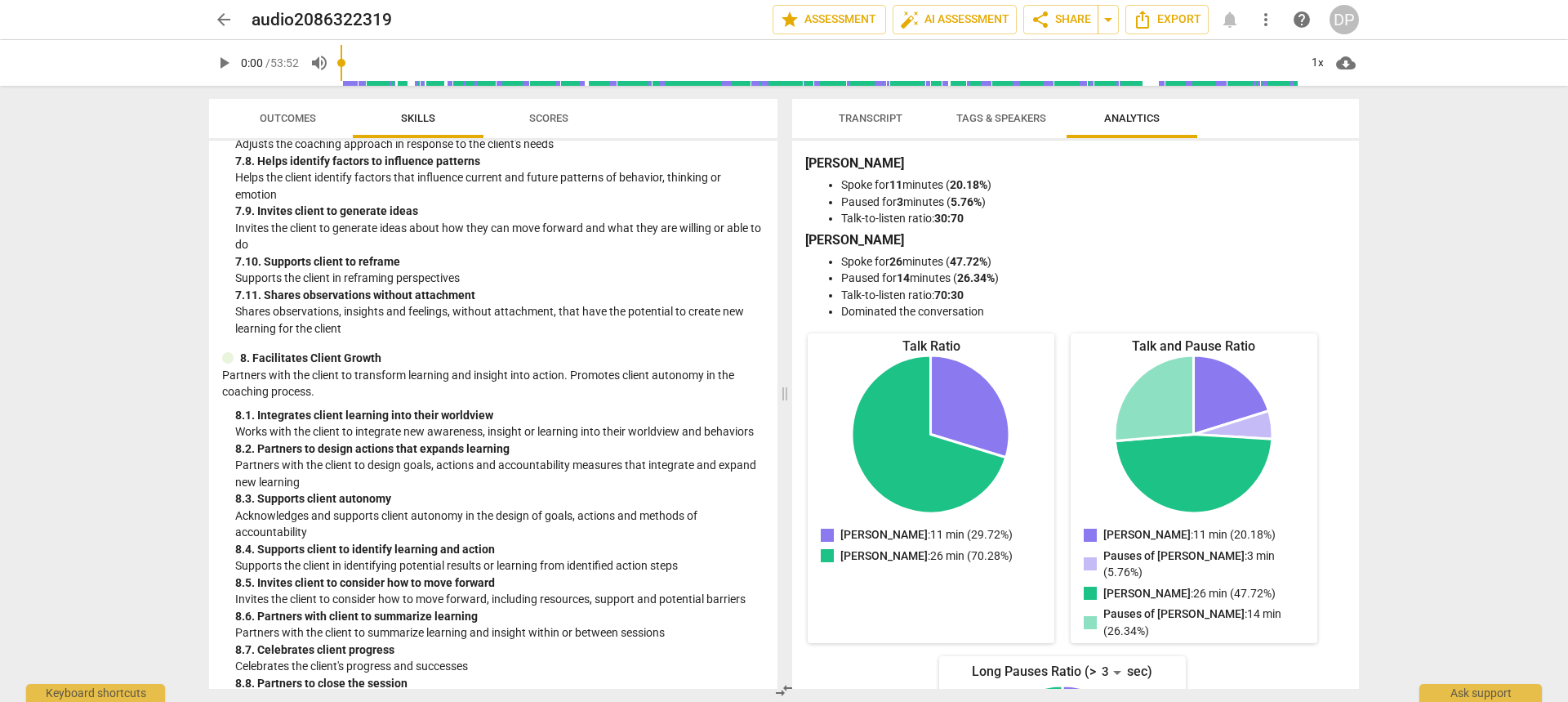
scroll to position [2459, 0]
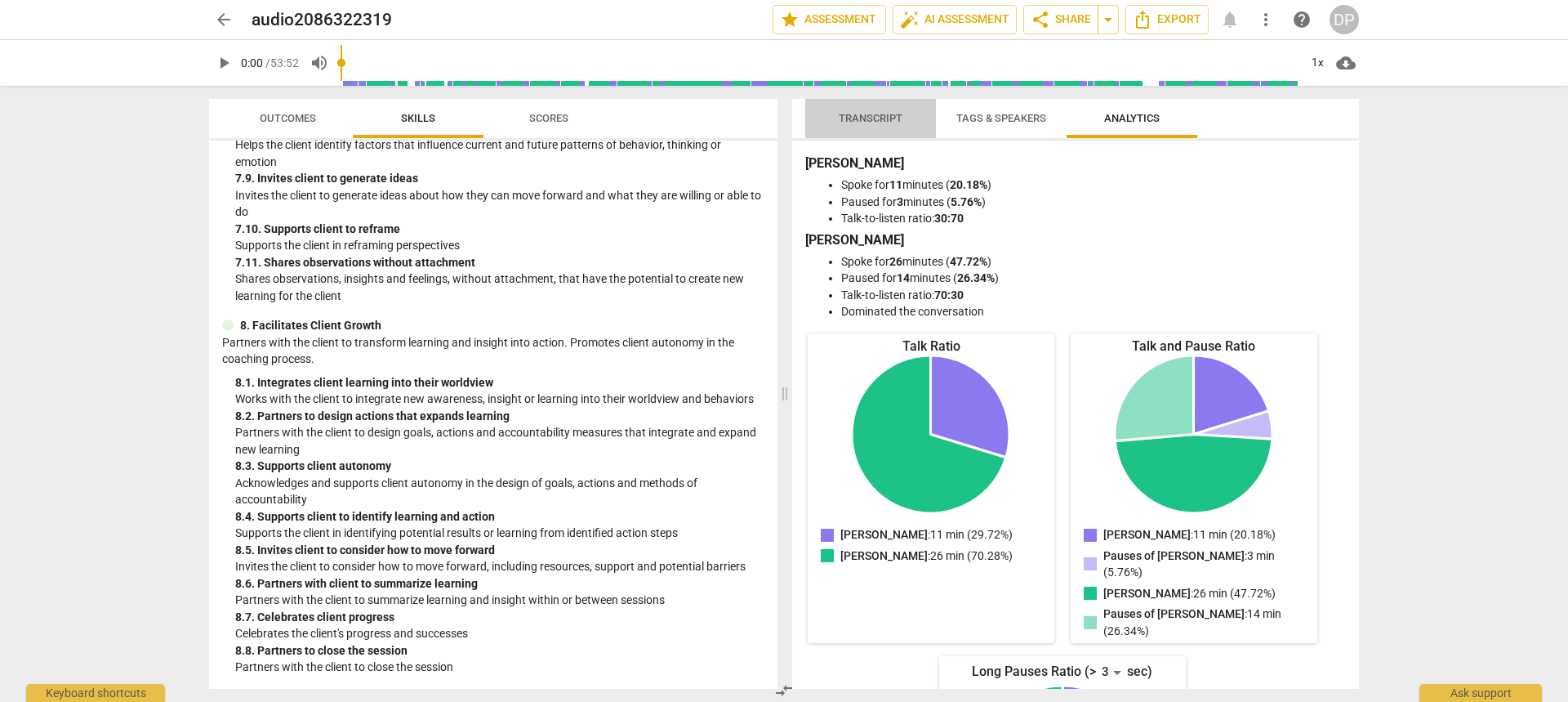
click at [866, 115] on span "Transcript" at bounding box center [871, 118] width 63 height 12
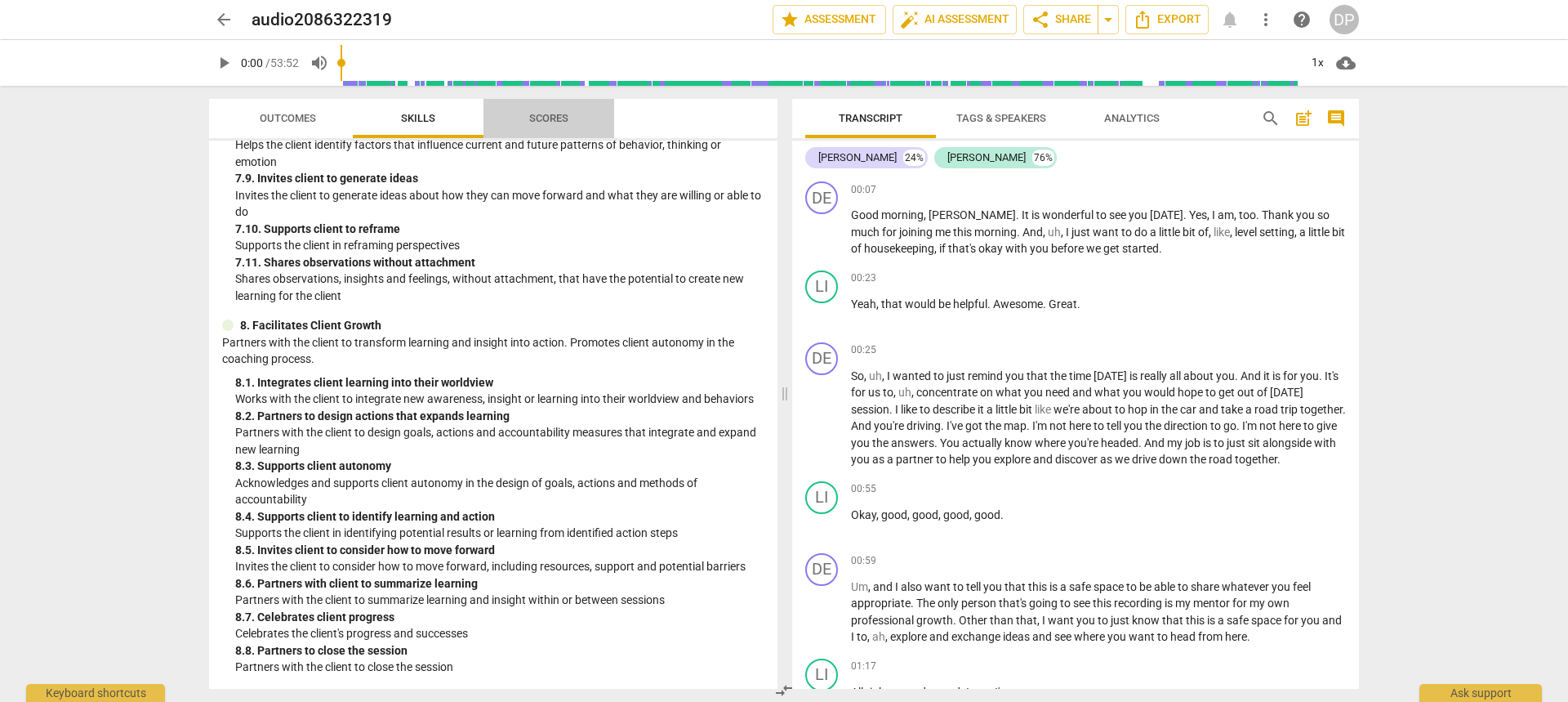
click at [564, 114] on span "Scores" at bounding box center [548, 118] width 40 height 12
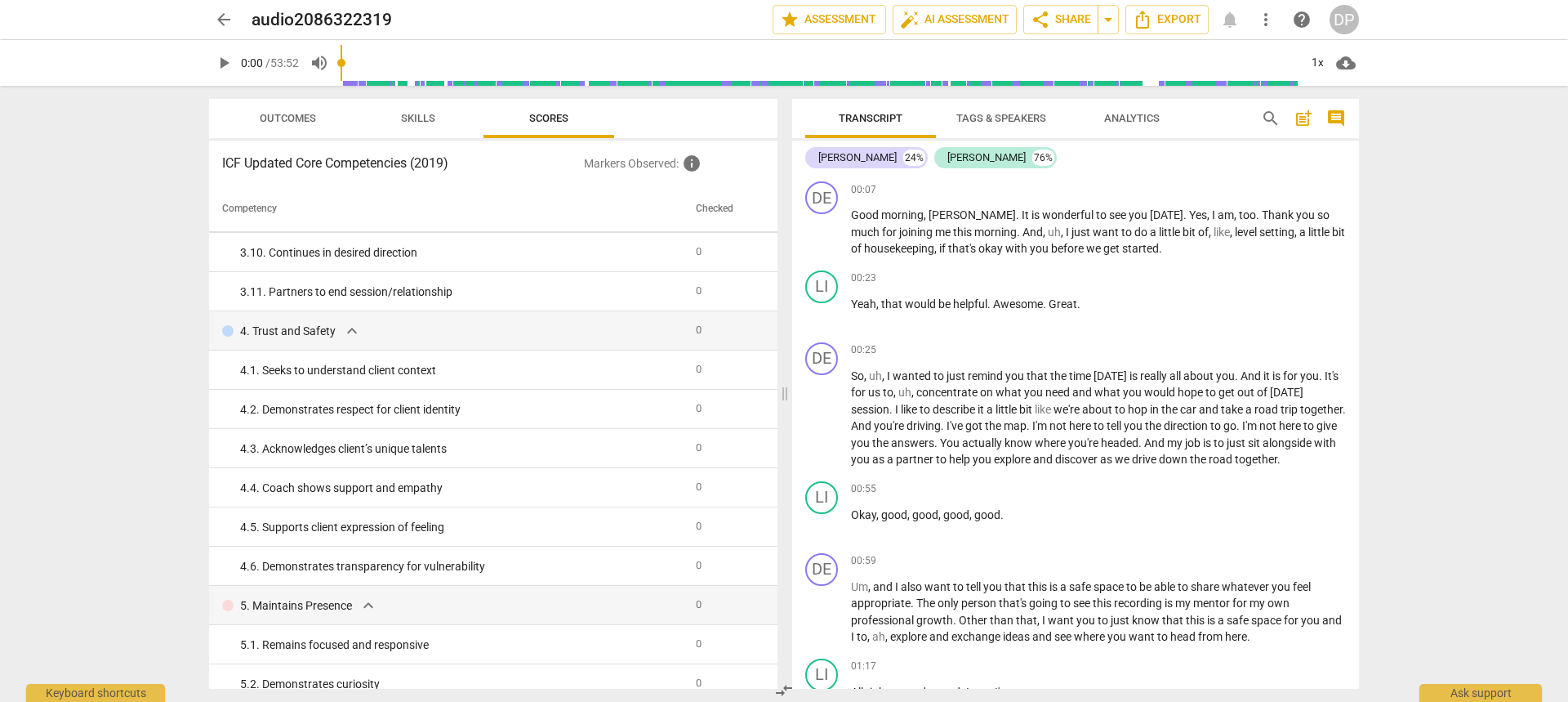
scroll to position [0, 0]
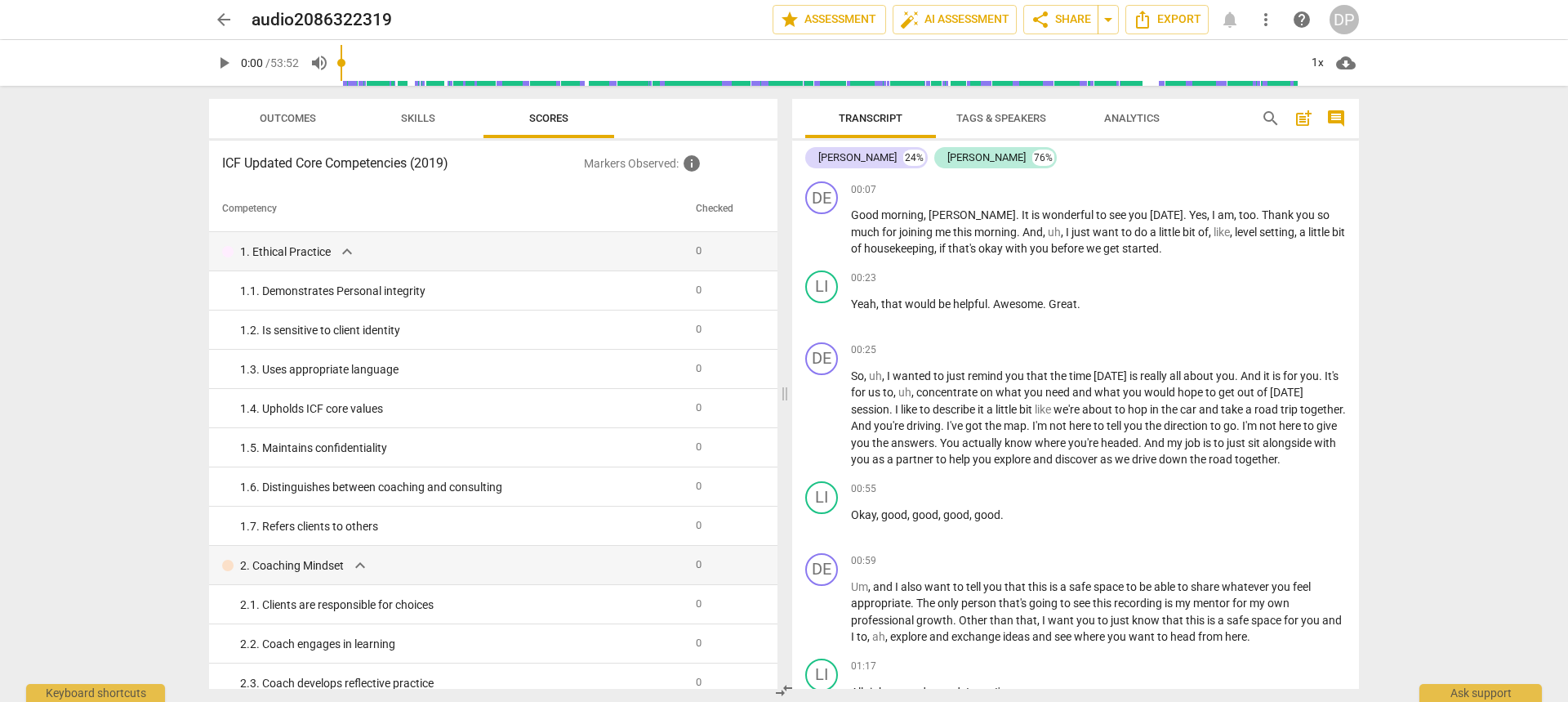
click at [417, 110] on span "Skills" at bounding box center [418, 118] width 74 height 22
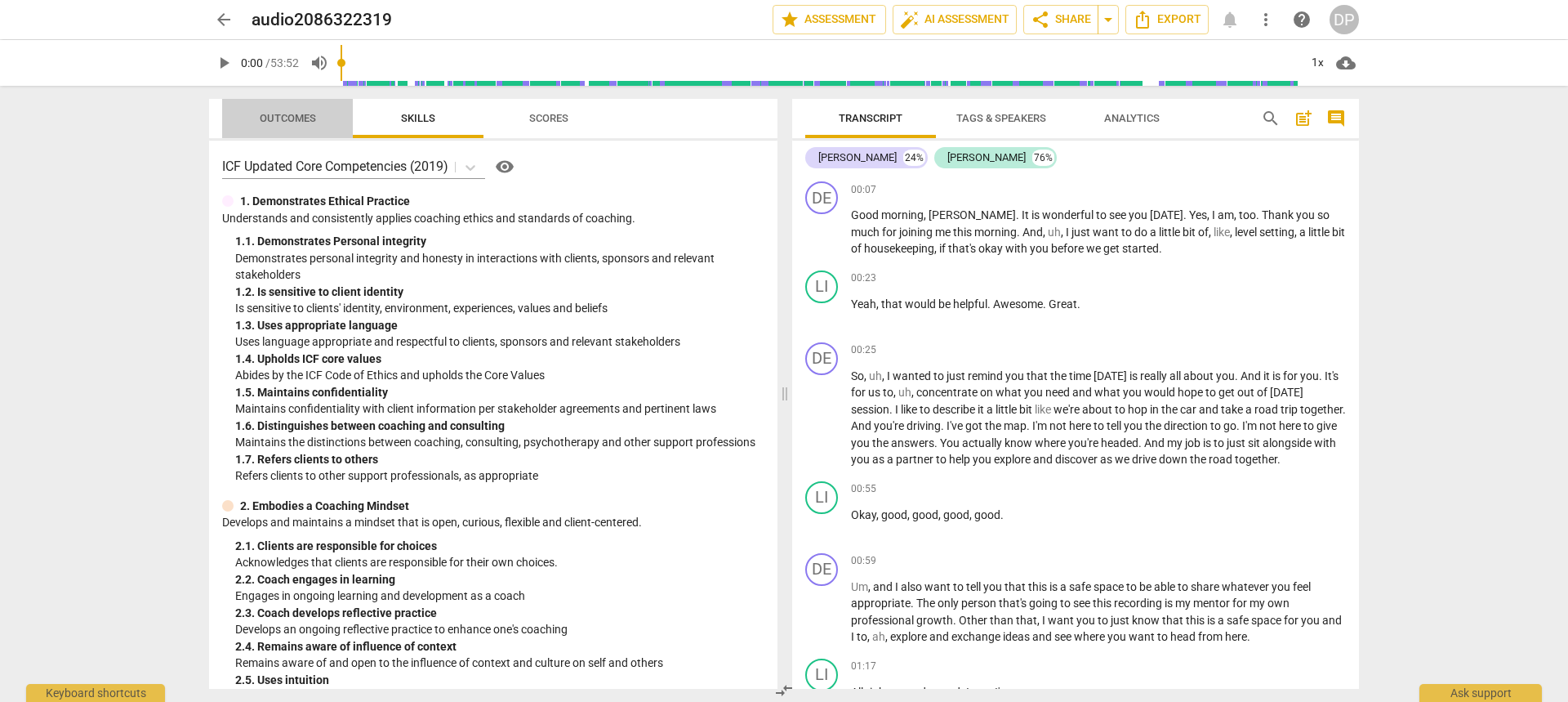
click at [275, 115] on span "Outcomes" at bounding box center [288, 118] width 56 height 12
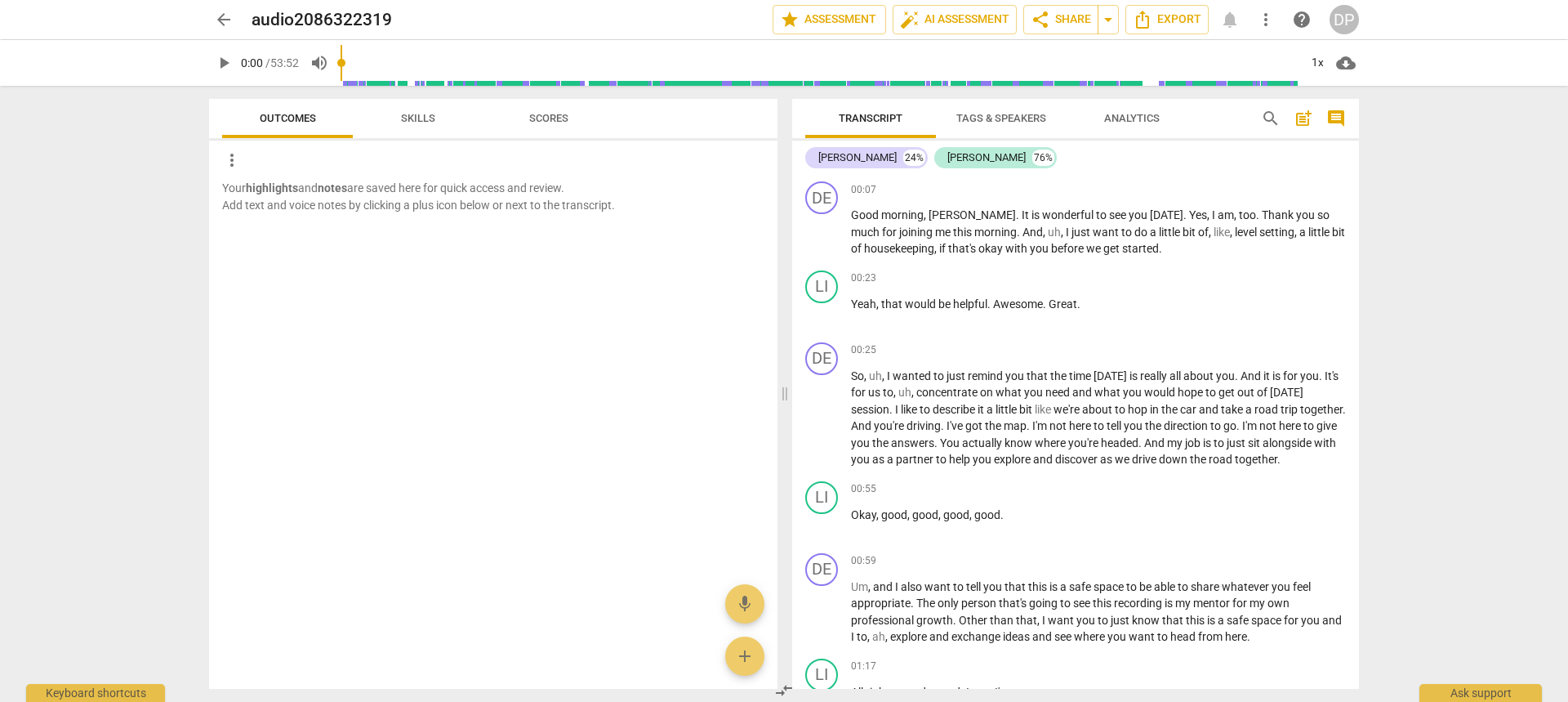
click at [1190, 2] on div "arrow_back audio2086322319 edit star Assessment auto_fix_high AI Assessment sha…" at bounding box center [784, 19] width 1542 height 40
click at [1180, 14] on span "Export" at bounding box center [1167, 19] width 69 height 19
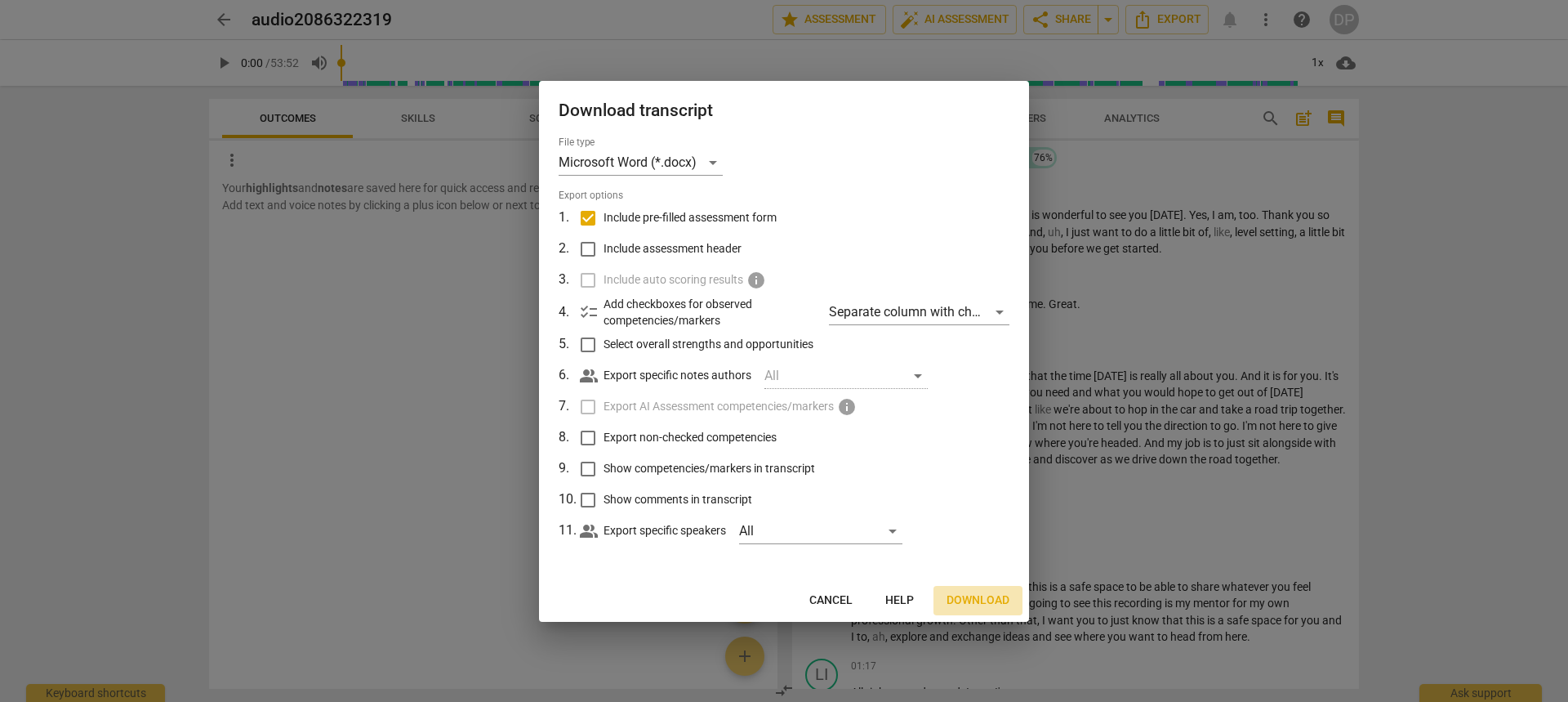
click at [961, 591] on button "Download" at bounding box center [978, 600] width 89 height 29
